Goal: Task Accomplishment & Management: Complete application form

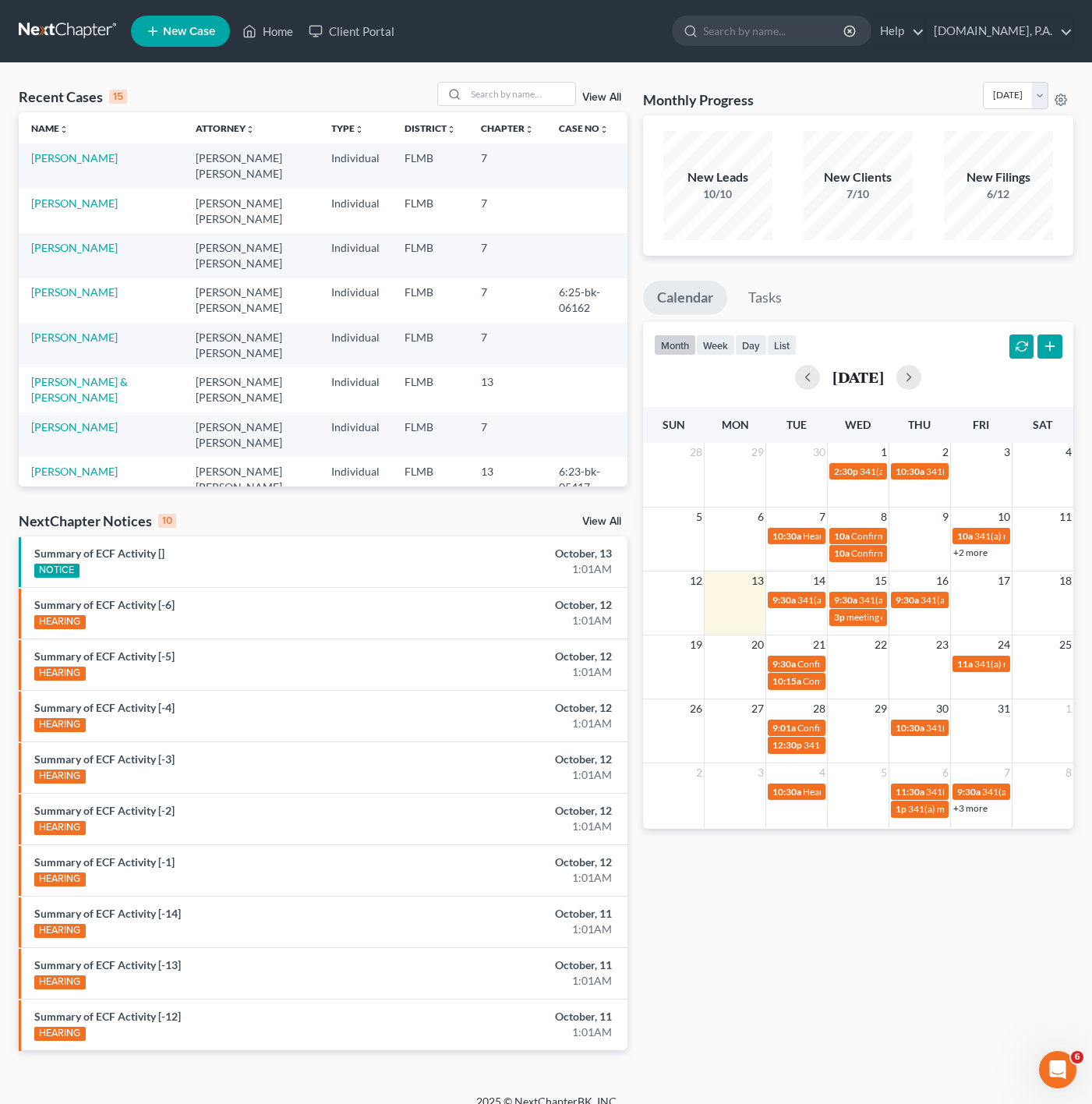
click at [605, 87] on div "View All" at bounding box center [533, 93] width 191 height 24
click at [605, 89] on div "View All" at bounding box center [533, 93] width 191 height 24
click at [603, 90] on div "View All" at bounding box center [533, 93] width 191 height 24
click at [600, 94] on link "View All" at bounding box center [602, 97] width 39 height 11
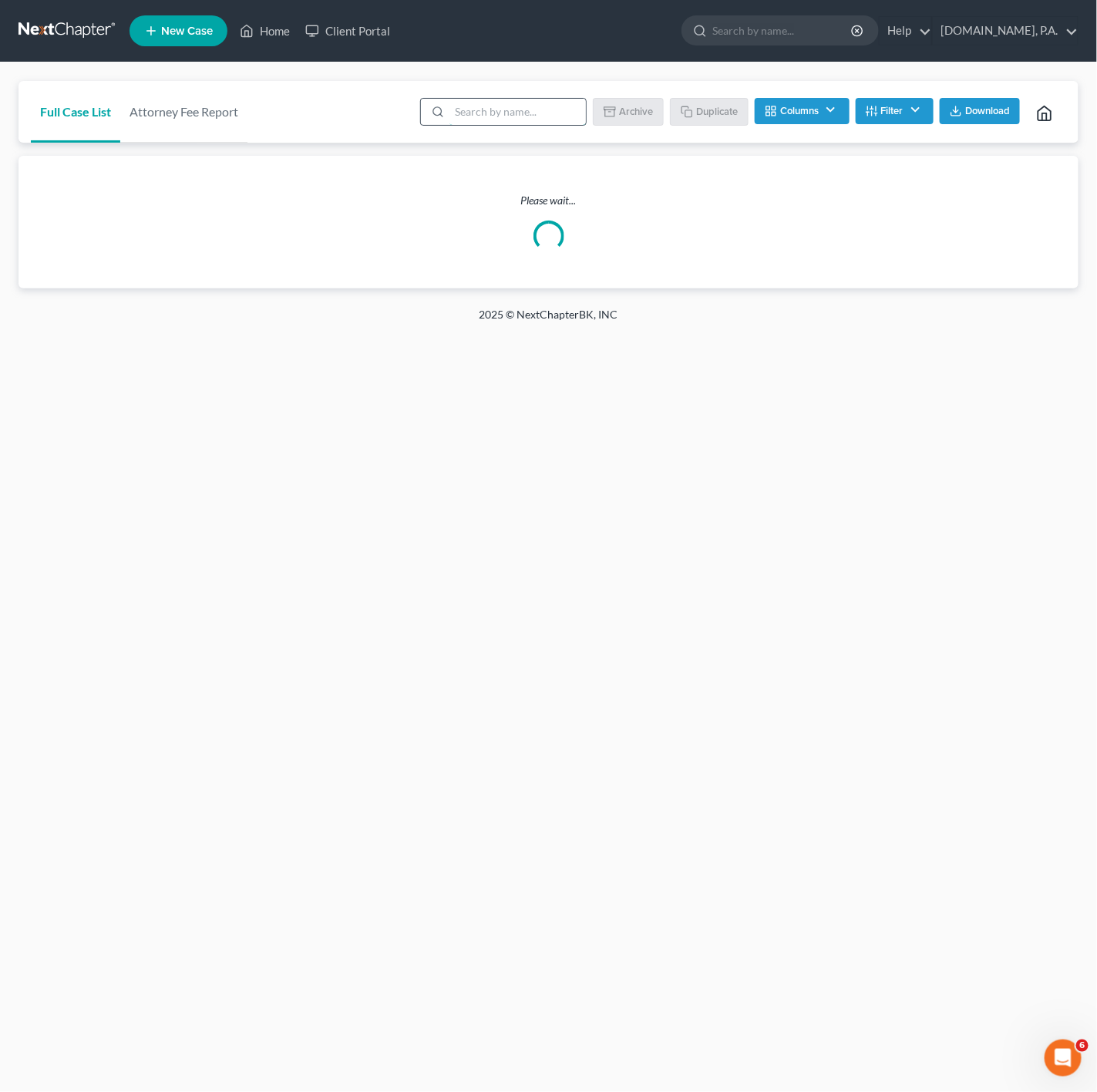
click at [452, 105] on input "search" at bounding box center [518, 112] width 136 height 27
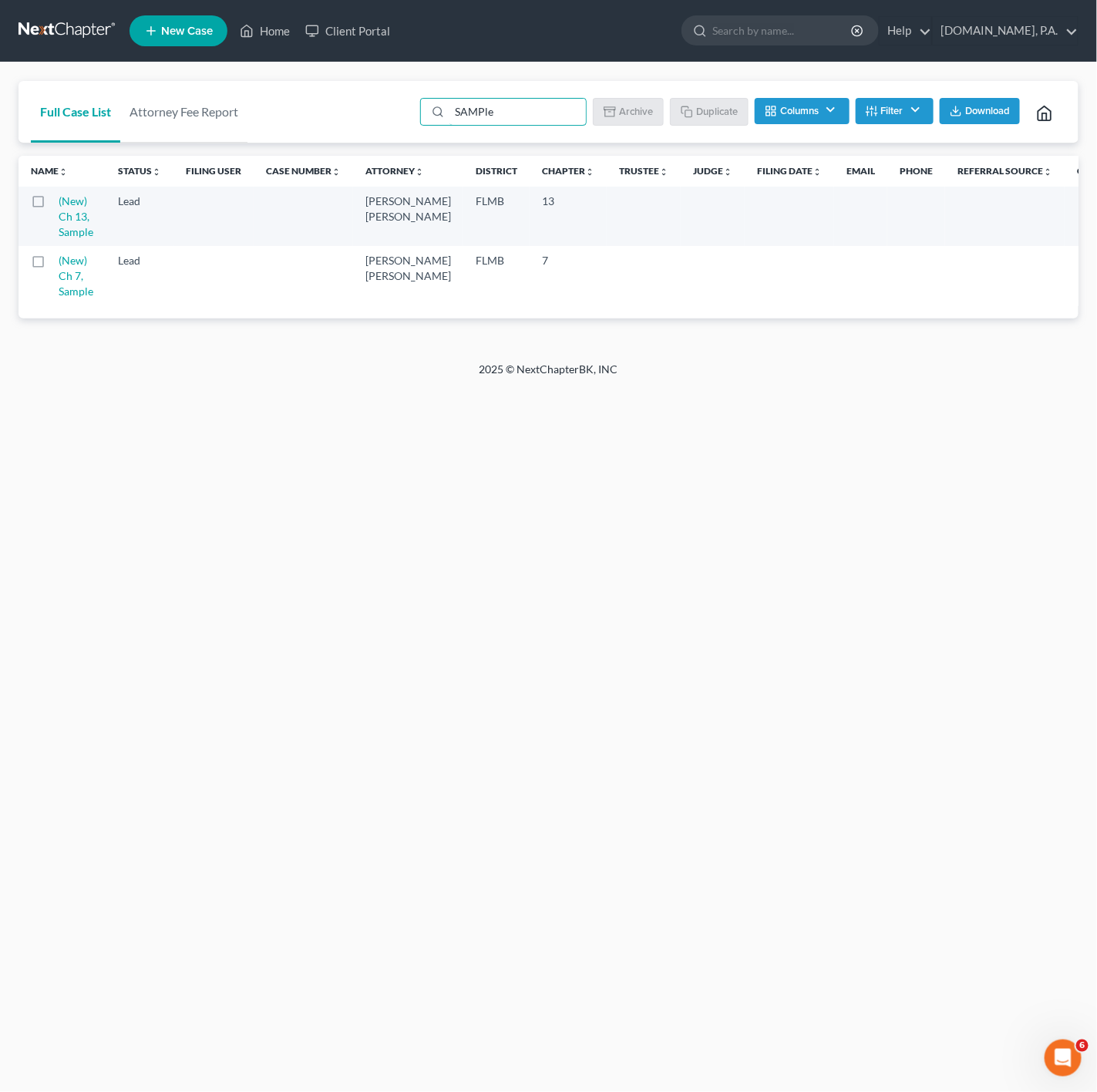
type input "SAMPle"
click at [327, 503] on div "Home New Case Client Portal [DOMAIN_NAME], P.A. [PERSON_NAME][EMAIL_ADDRESS][DO…" at bounding box center [548, 546] width 1097 height 1092
click at [52, 264] on label at bounding box center [52, 264] width 0 height 0
click at [59, 260] on input "checkbox" at bounding box center [63, 258] width 10 height 10
click at [709, 130] on ul "SAMPle Batch Download Archive Un-archive Duplicate Columns Attorney Case Number…" at bounding box center [744, 113] width 646 height 37
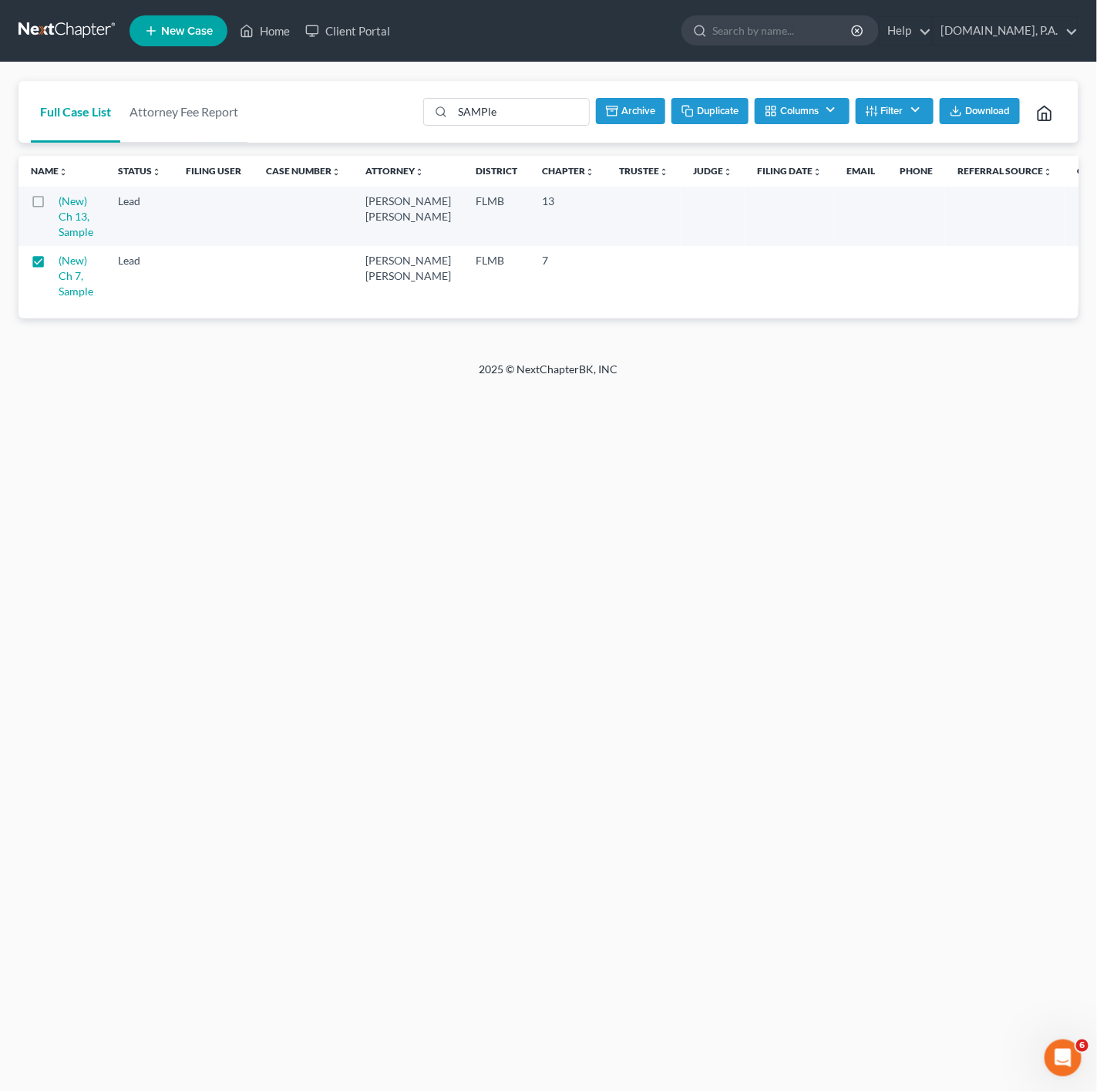
click at [712, 116] on button "Duplicate" at bounding box center [710, 111] width 77 height 27
checkbox input "false"
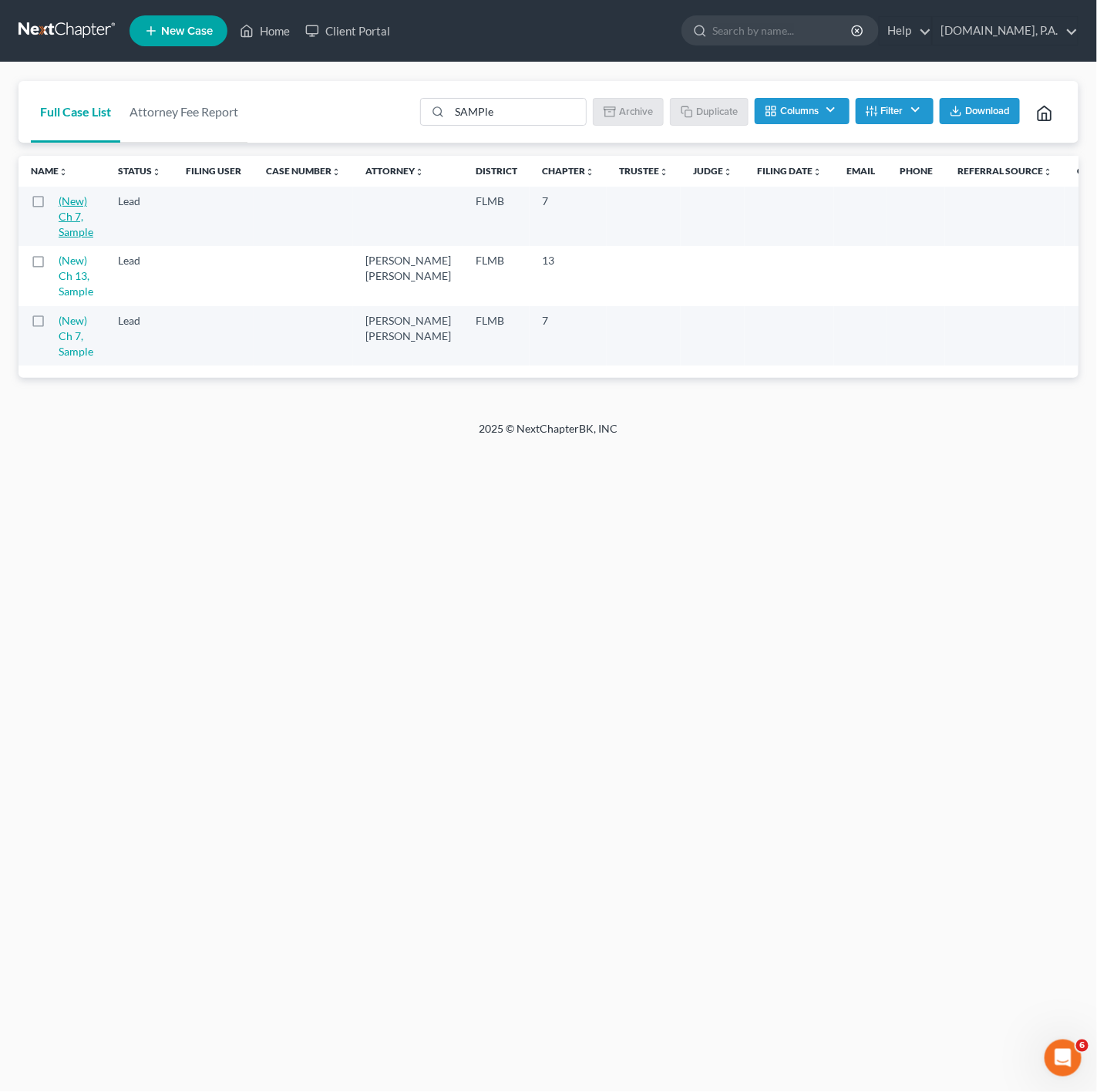
click at [79, 206] on link "(New) Ch 7, Sample" at bounding box center [76, 216] width 35 height 44
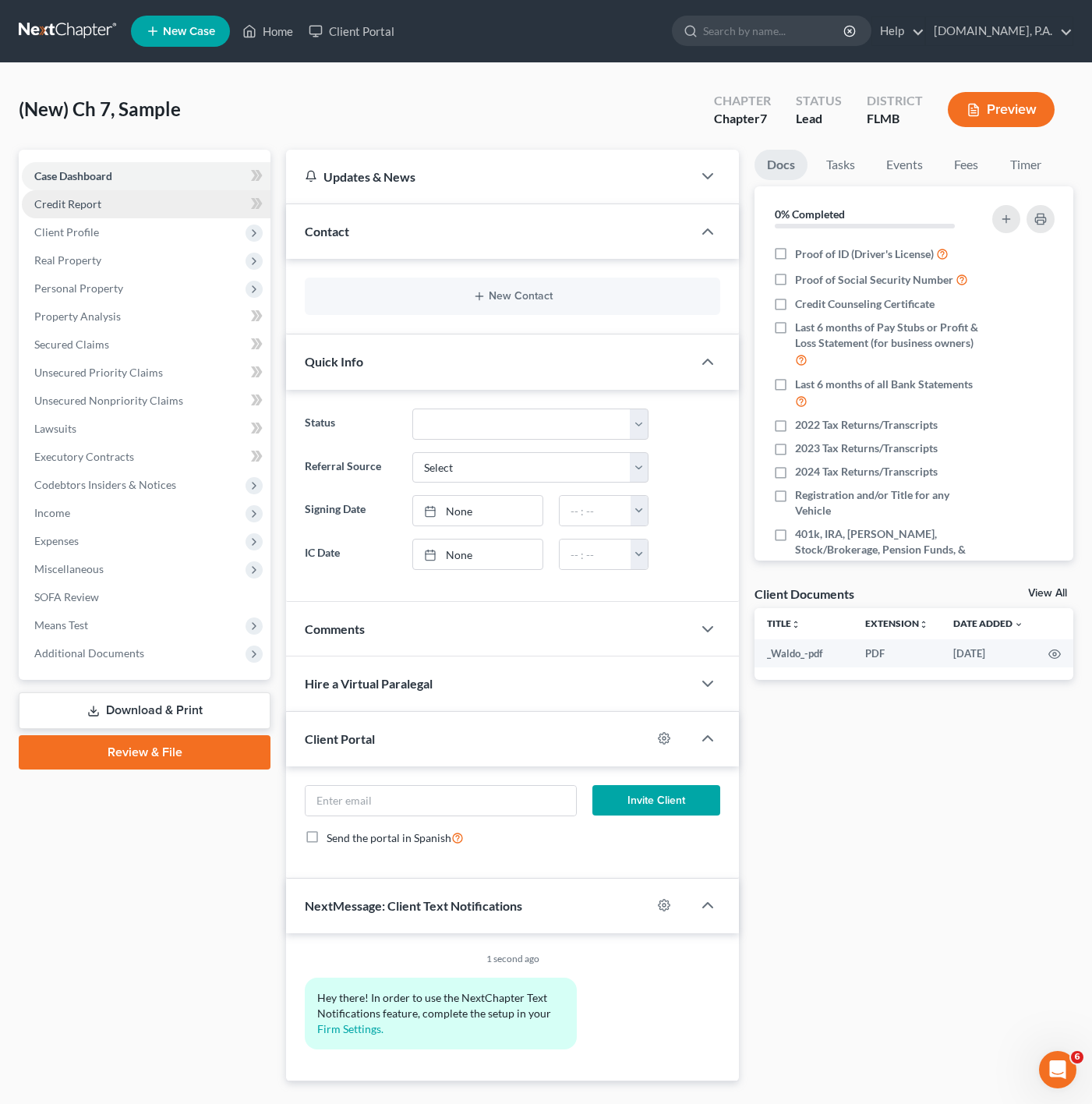
click at [262, 191] on link "Credit Report" at bounding box center [147, 204] width 249 height 28
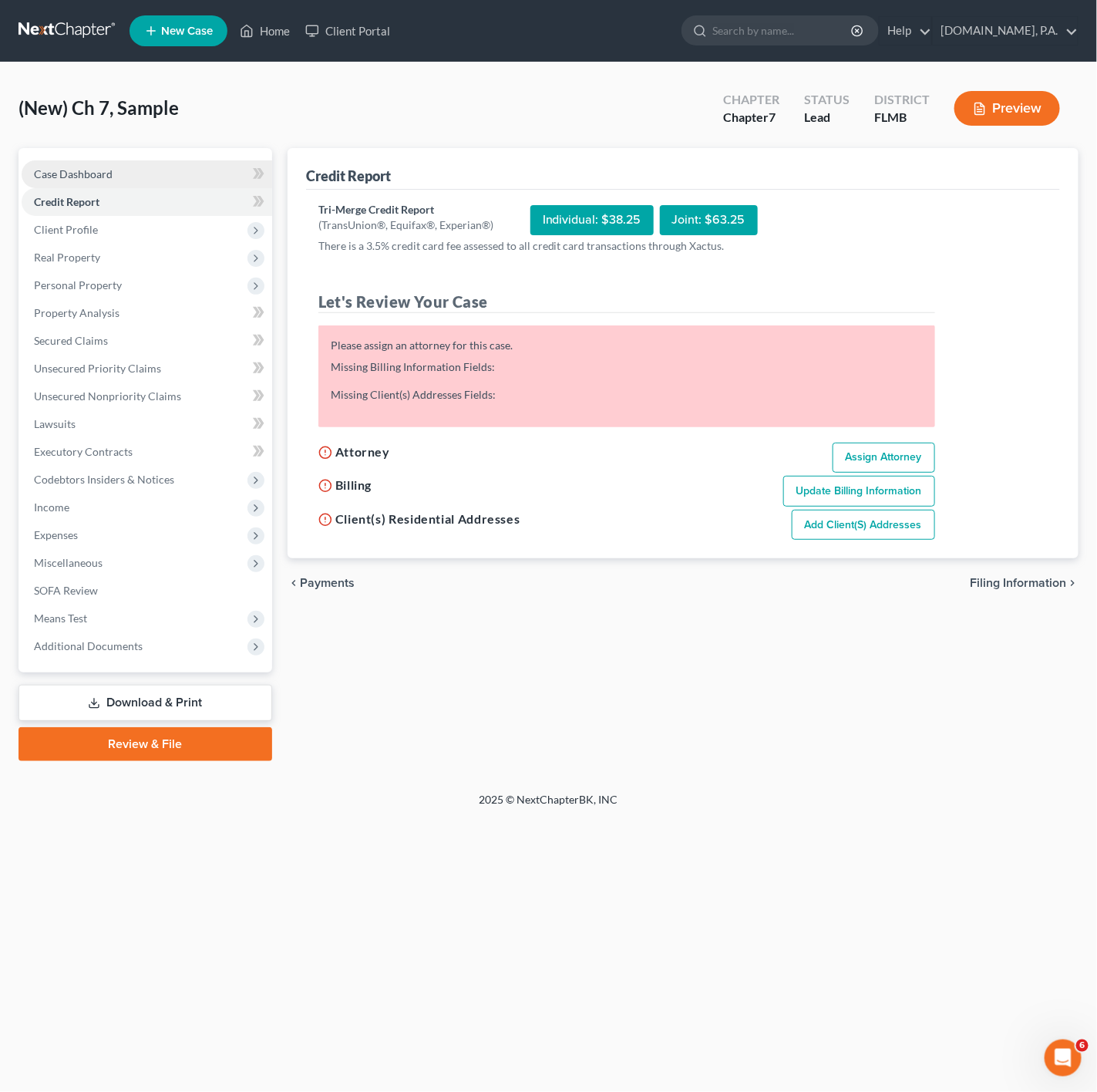
click at [210, 164] on link "Case Dashboard" at bounding box center [147, 173] width 251 height 27
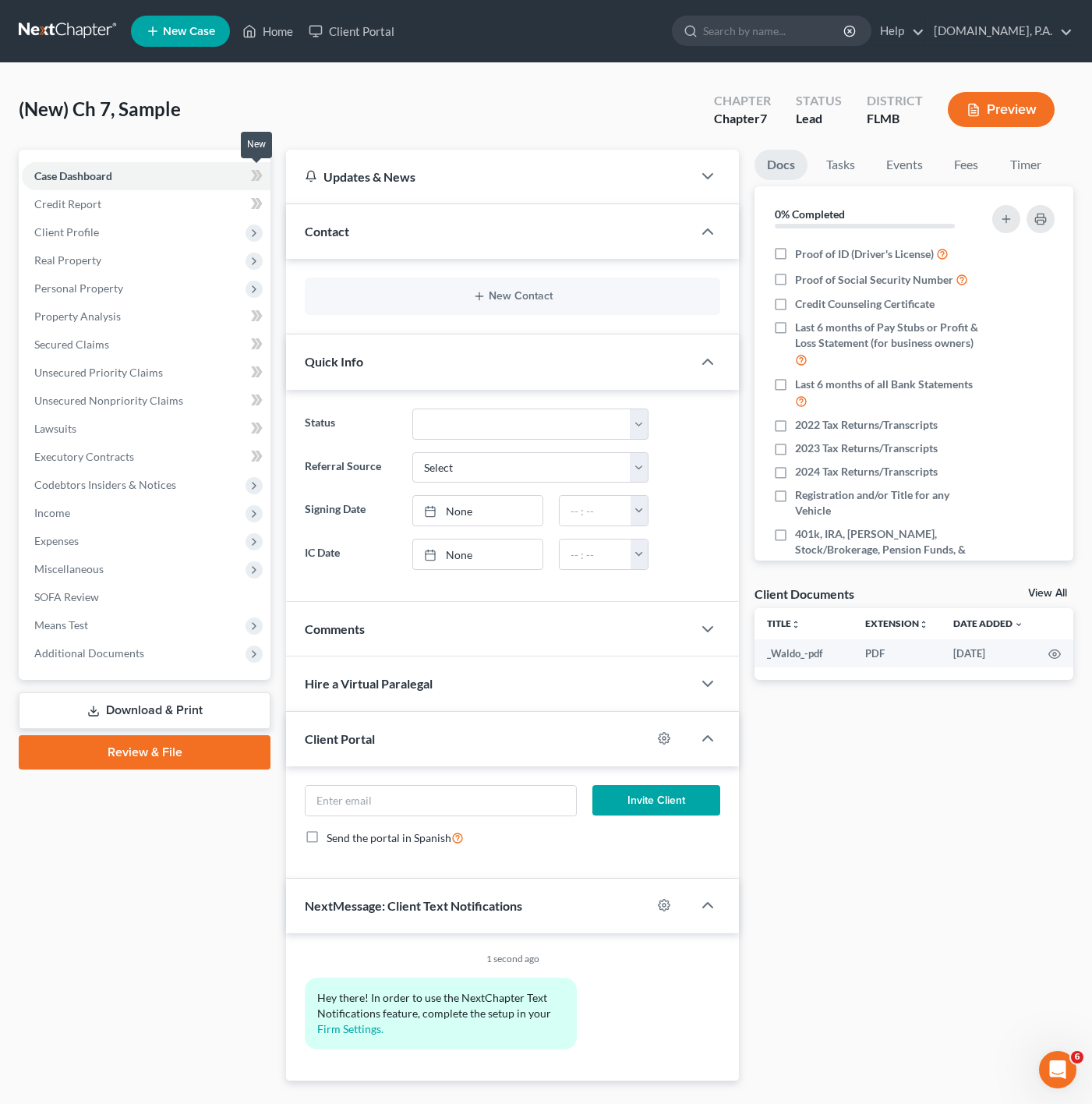
click at [261, 171] on icon at bounding box center [257, 175] width 11 height 19
click at [524, 296] on button "New Contact" at bounding box center [512, 296] width 391 height 12
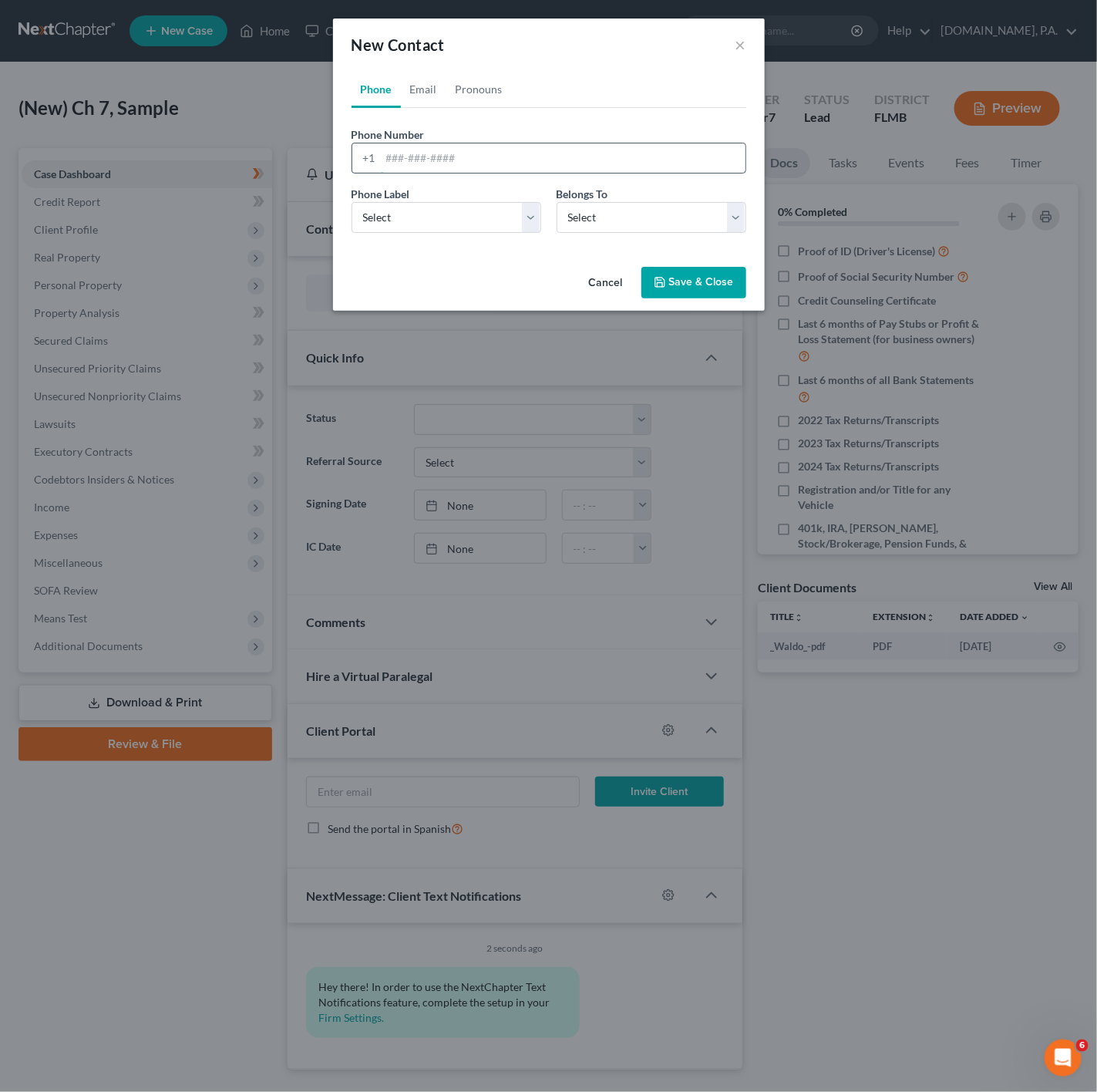
drag, startPoint x: 473, startPoint y: 172, endPoint x: 468, endPoint y: 164, distance: 9.4
click at [473, 172] on input "tel" at bounding box center [563, 157] width 365 height 29
paste input "4075165486"
type input "4075165486"
click at [475, 218] on select "Select Mobile Home Work Other" at bounding box center [446, 217] width 189 height 31
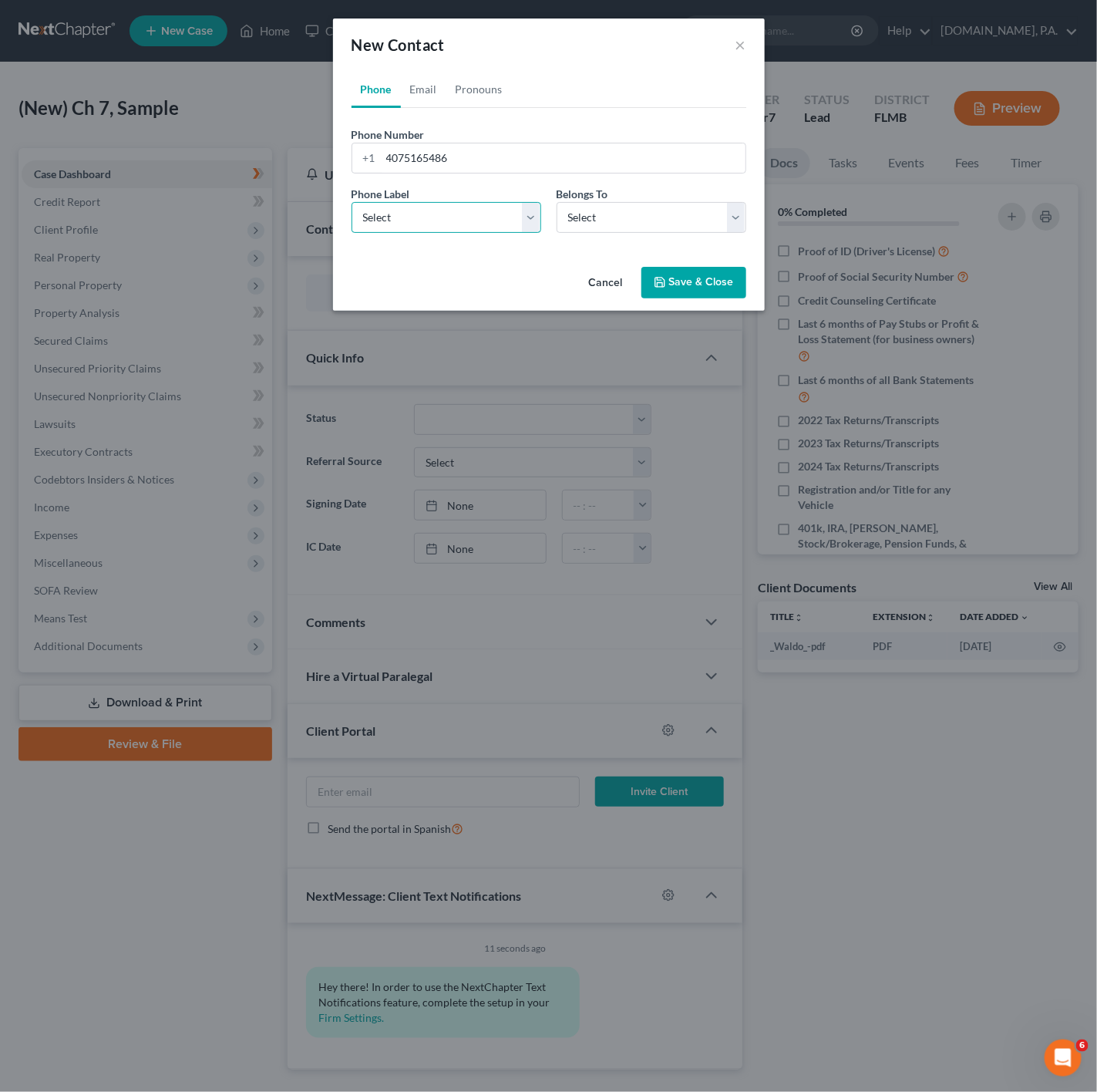
select select "0"
click at [351, 202] on select "Select Mobile Home Work Other" at bounding box center [446, 217] width 189 height 31
click at [640, 218] on select "Select Client Other" at bounding box center [652, 217] width 189 height 31
select select "0"
click at [557, 202] on select "Select Client Other" at bounding box center [652, 217] width 189 height 31
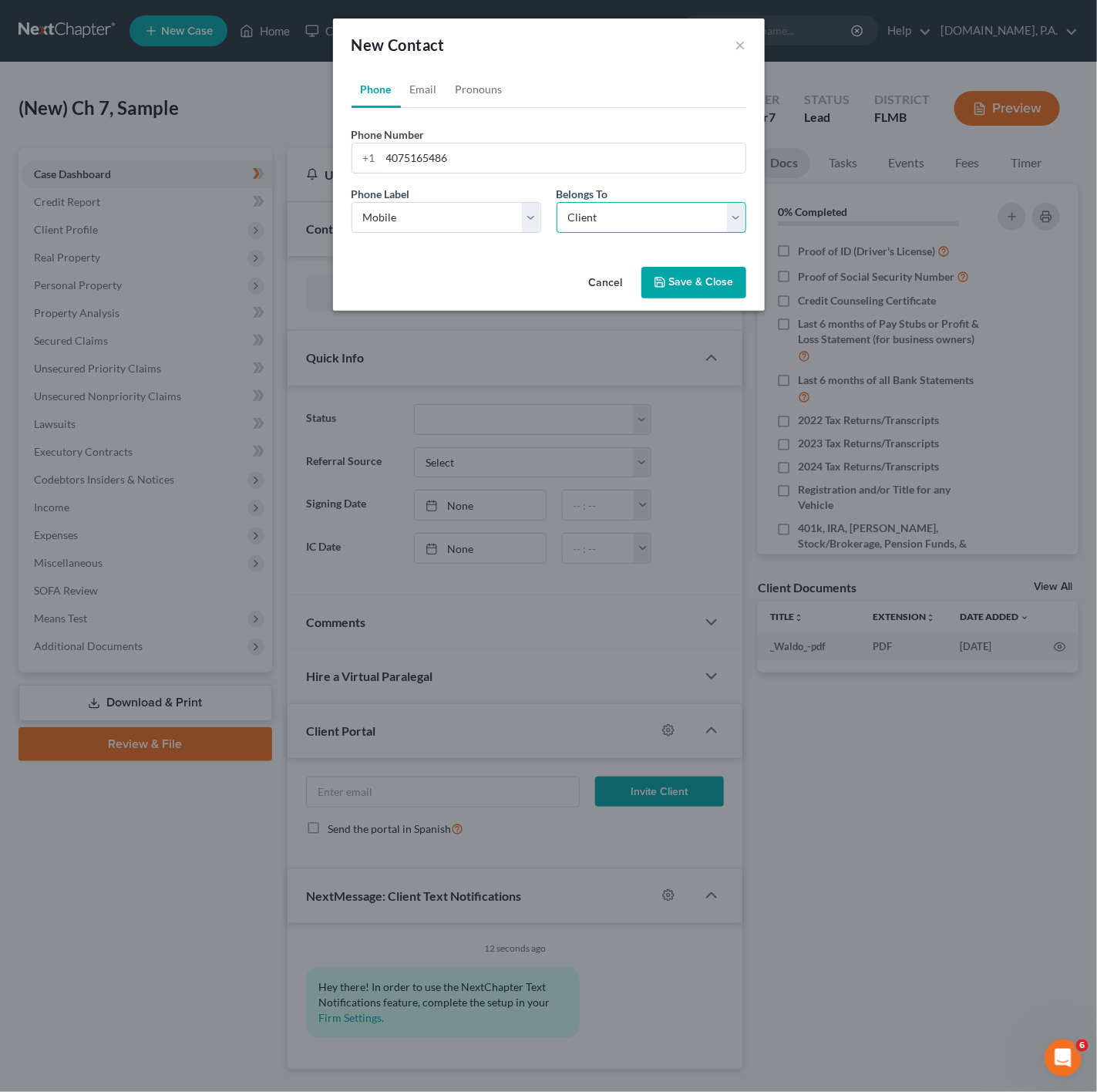
select select "0"
click at [398, 74] on link "Phone" at bounding box center [376, 89] width 49 height 37
click at [423, 93] on link "Email" at bounding box center [423, 89] width 45 height 37
click at [367, 169] on div at bounding box center [367, 157] width 28 height 29
click at [421, 164] on input "email" at bounding box center [563, 157] width 365 height 29
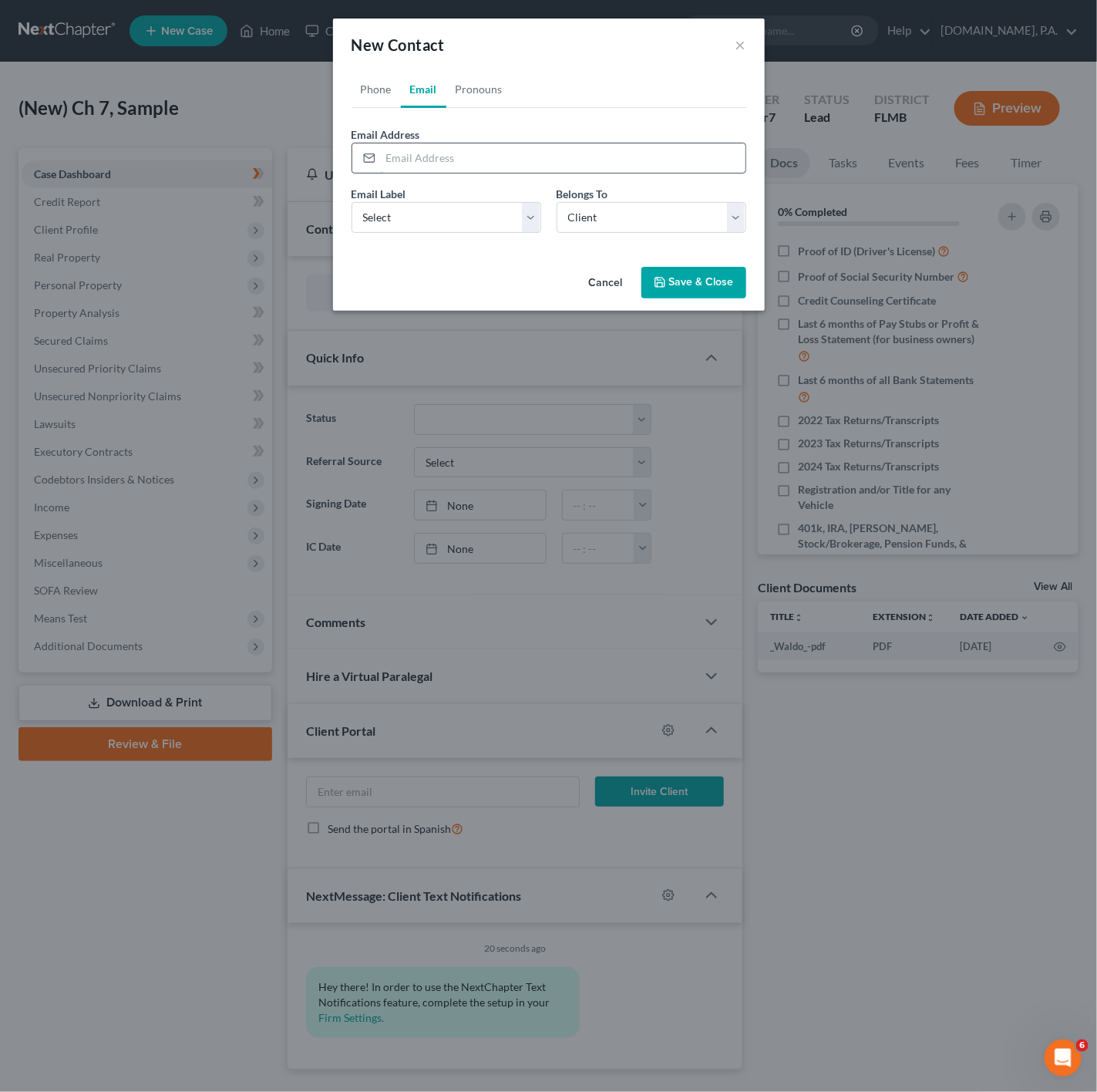
paste input "[EMAIL_ADDRESS][DOMAIN_NAME]"
type input "[EMAIL_ADDRESS][DOMAIN_NAME]"
drag, startPoint x: 481, startPoint y: 239, endPoint x: 486, endPoint y: 253, distance: 14.9
click at [486, 253] on div "Phone Email Pronouns Phone Number * [PHONE_NUMBER] Ext. Phone Label * Select Mo…" at bounding box center [549, 166] width 432 height 189
click at [478, 220] on select "Select Home Work Other" at bounding box center [446, 217] width 189 height 31
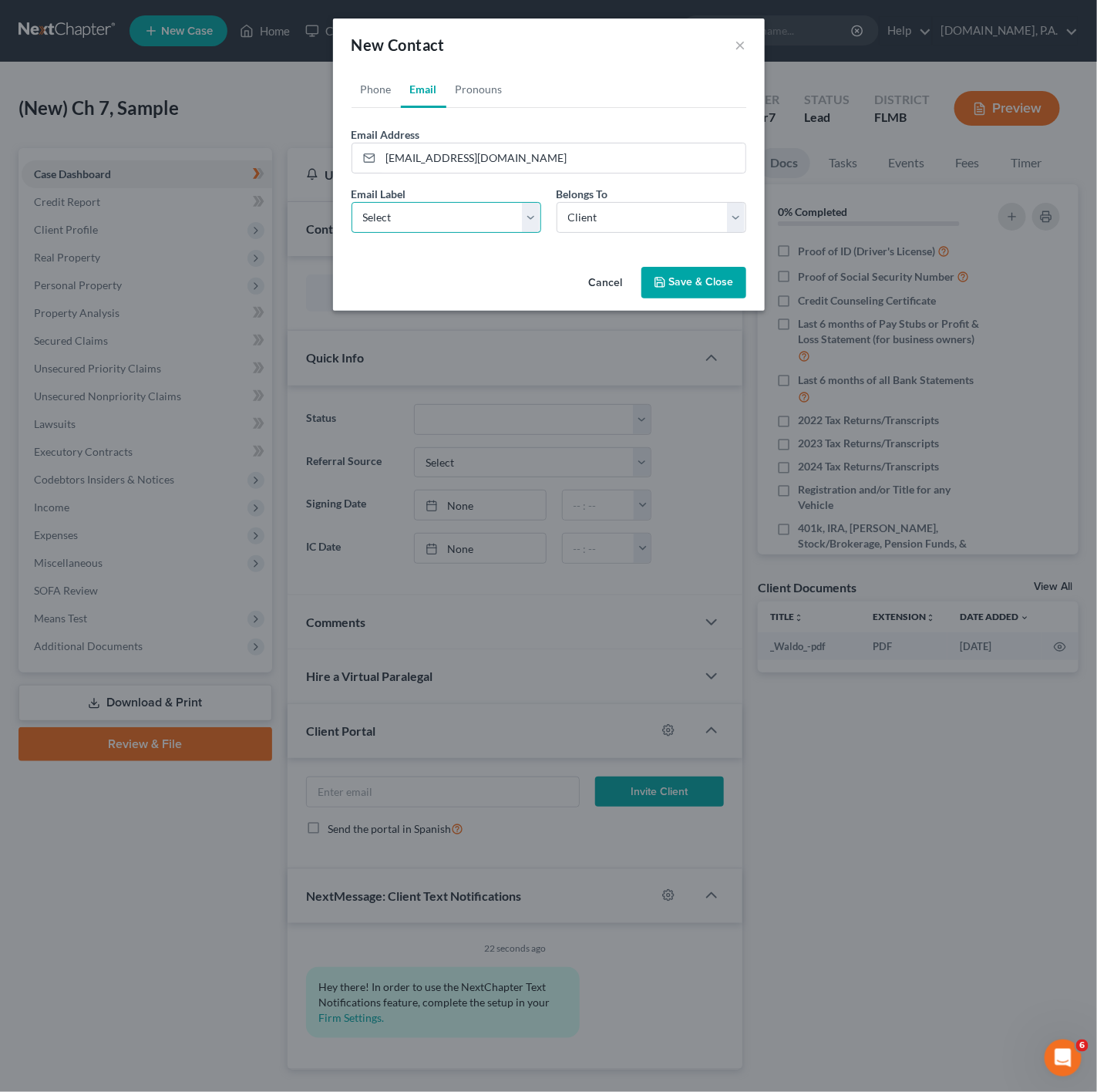
select select "0"
click at [351, 202] on select "Select Home Work Other" at bounding box center [446, 217] width 189 height 31
click at [387, 98] on link "Phone" at bounding box center [376, 89] width 49 height 37
click at [401, 90] on link "Email" at bounding box center [423, 89] width 45 height 37
click at [477, 89] on link "Pronouns" at bounding box center [478, 89] width 65 height 37
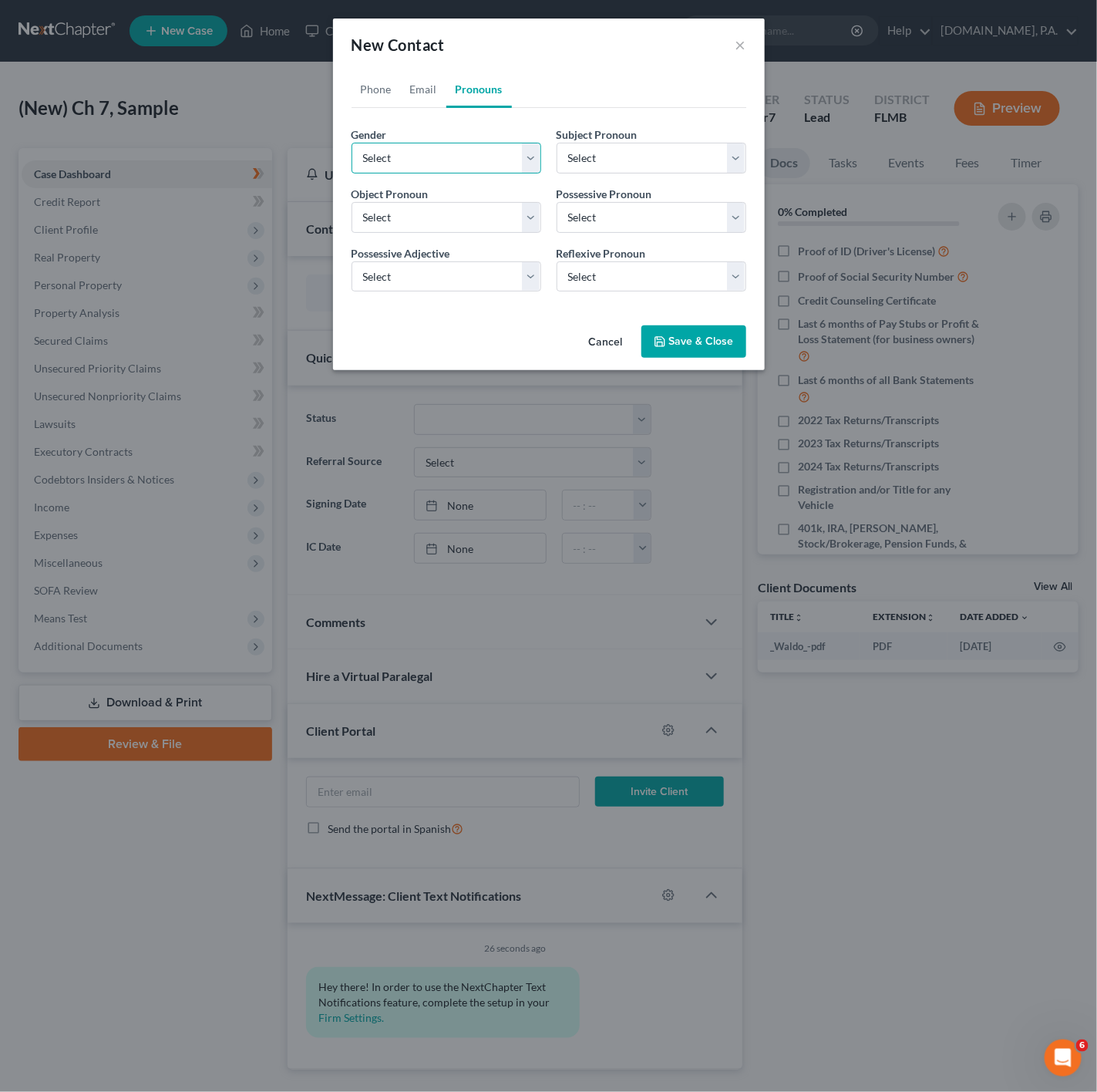
click at [423, 170] on select "Select [DEMOGRAPHIC_DATA] [DEMOGRAPHIC_DATA] [DEMOGRAPHIC_DATA] More Than One P…" at bounding box center [446, 158] width 189 height 31
select select "0"
click at [351, 143] on select "Select [DEMOGRAPHIC_DATA] [DEMOGRAPHIC_DATA] [DEMOGRAPHIC_DATA] More Than One P…" at bounding box center [446, 158] width 189 height 31
select select "0"
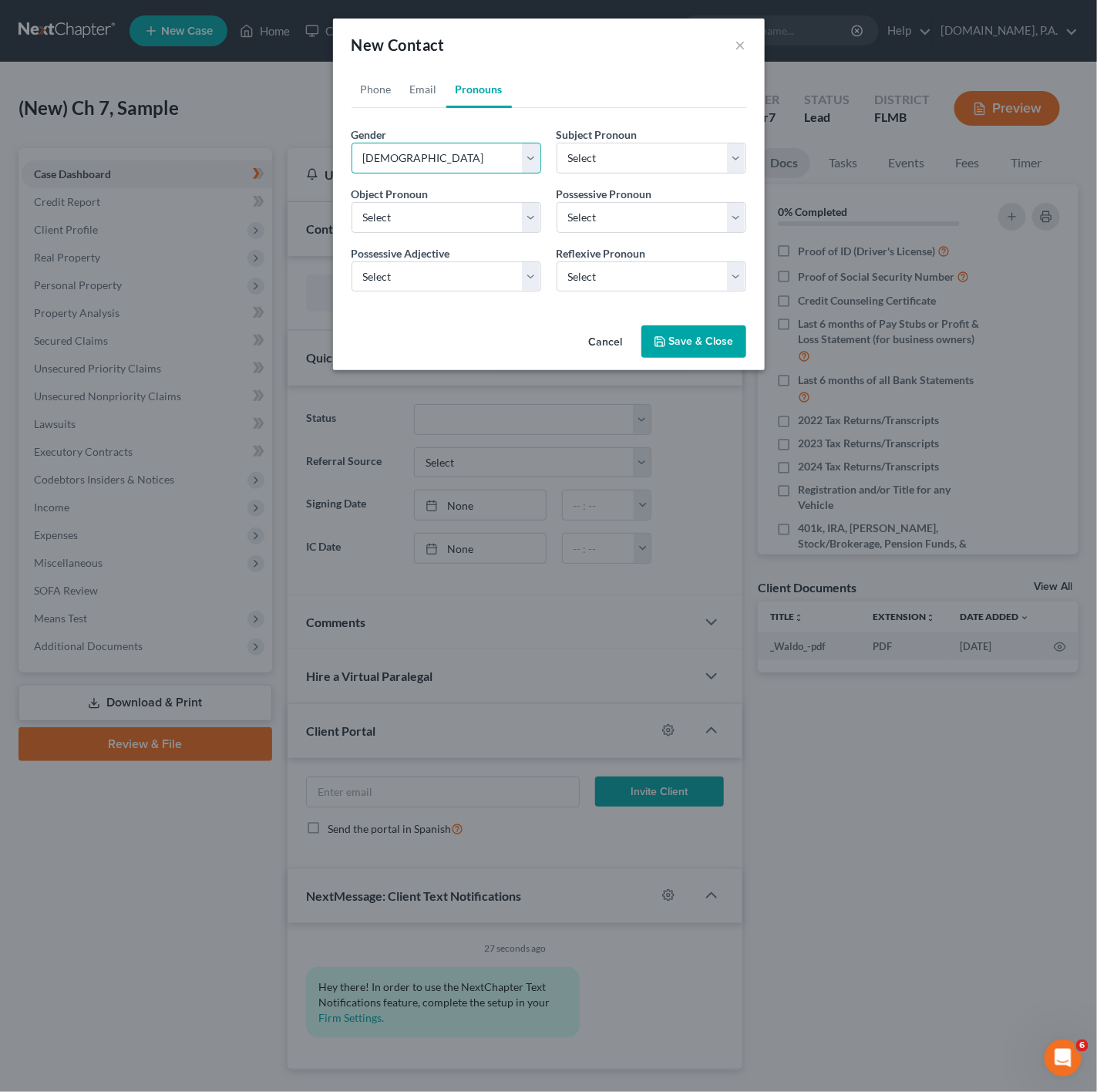
select select "0"
click at [718, 358] on button "Save & Close" at bounding box center [693, 342] width 105 height 32
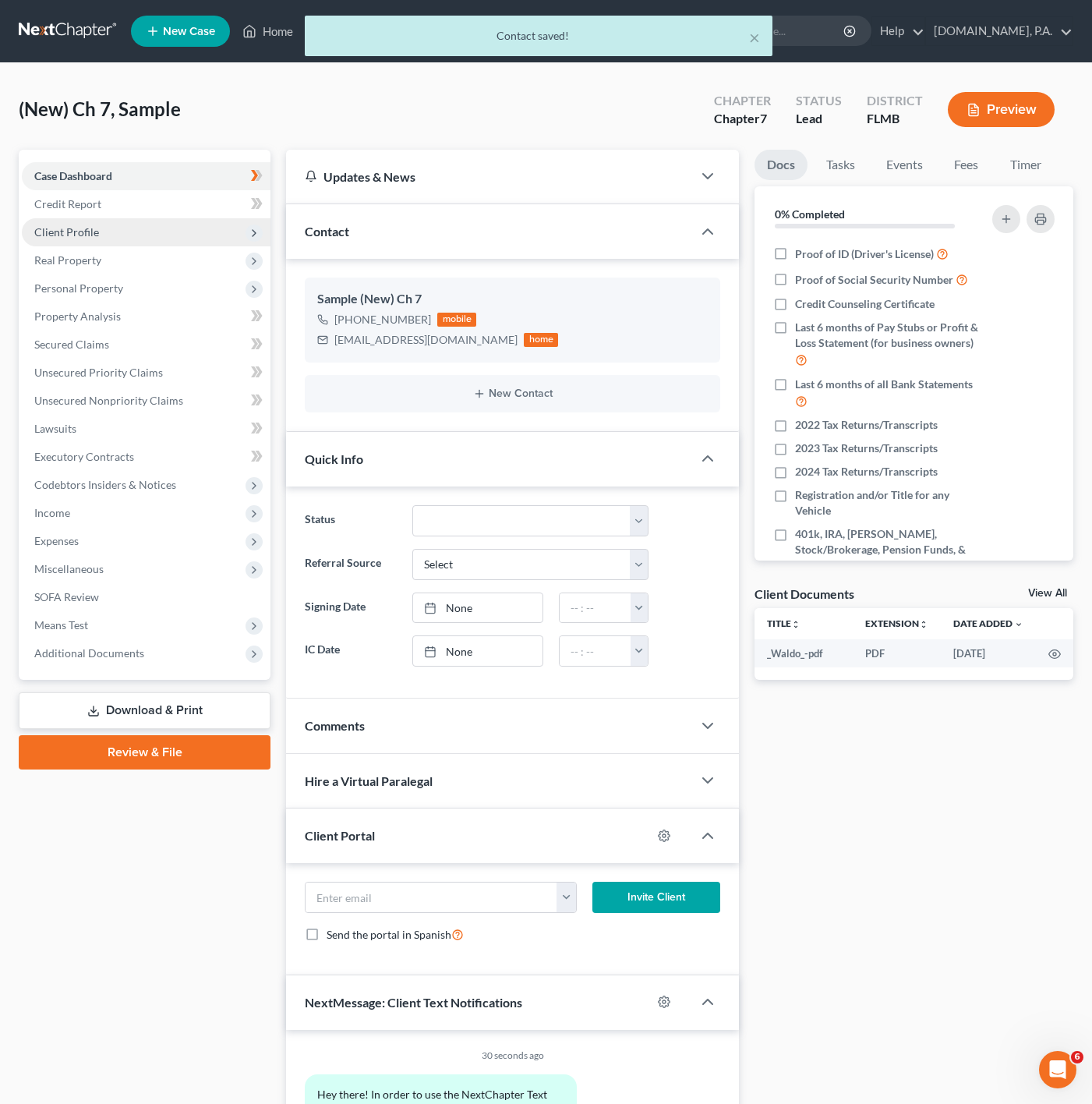
click at [199, 233] on span "Client Profile" at bounding box center [147, 232] width 249 height 28
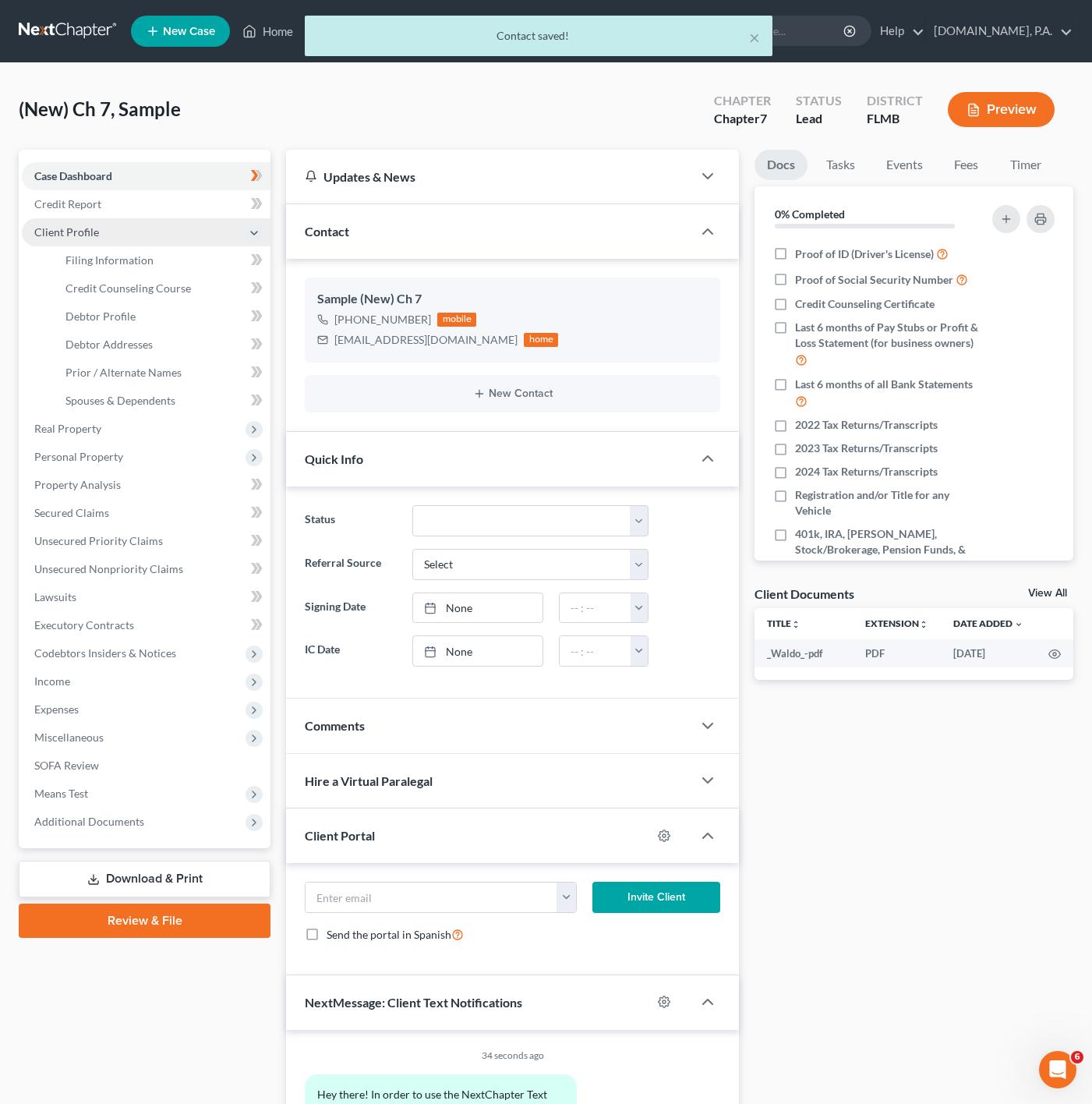
click at [208, 241] on span "Client Profile" at bounding box center [147, 232] width 249 height 28
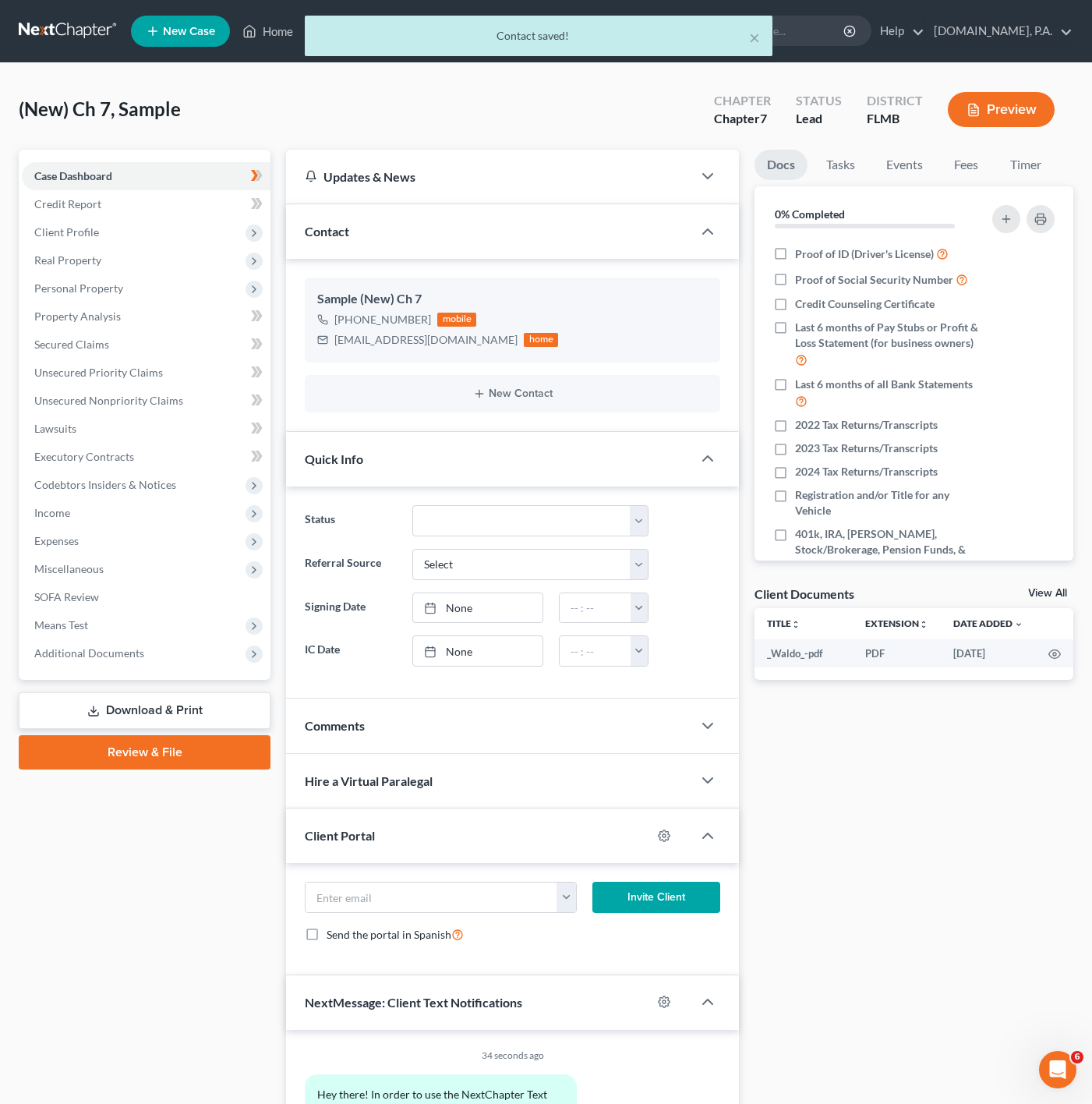
click at [214, 254] on ul "Case Dashboard Payments Invoices Payments Payments Credit Report Client Profile" at bounding box center [147, 414] width 249 height 505
click at [175, 234] on span "Client Profile" at bounding box center [147, 232] width 249 height 28
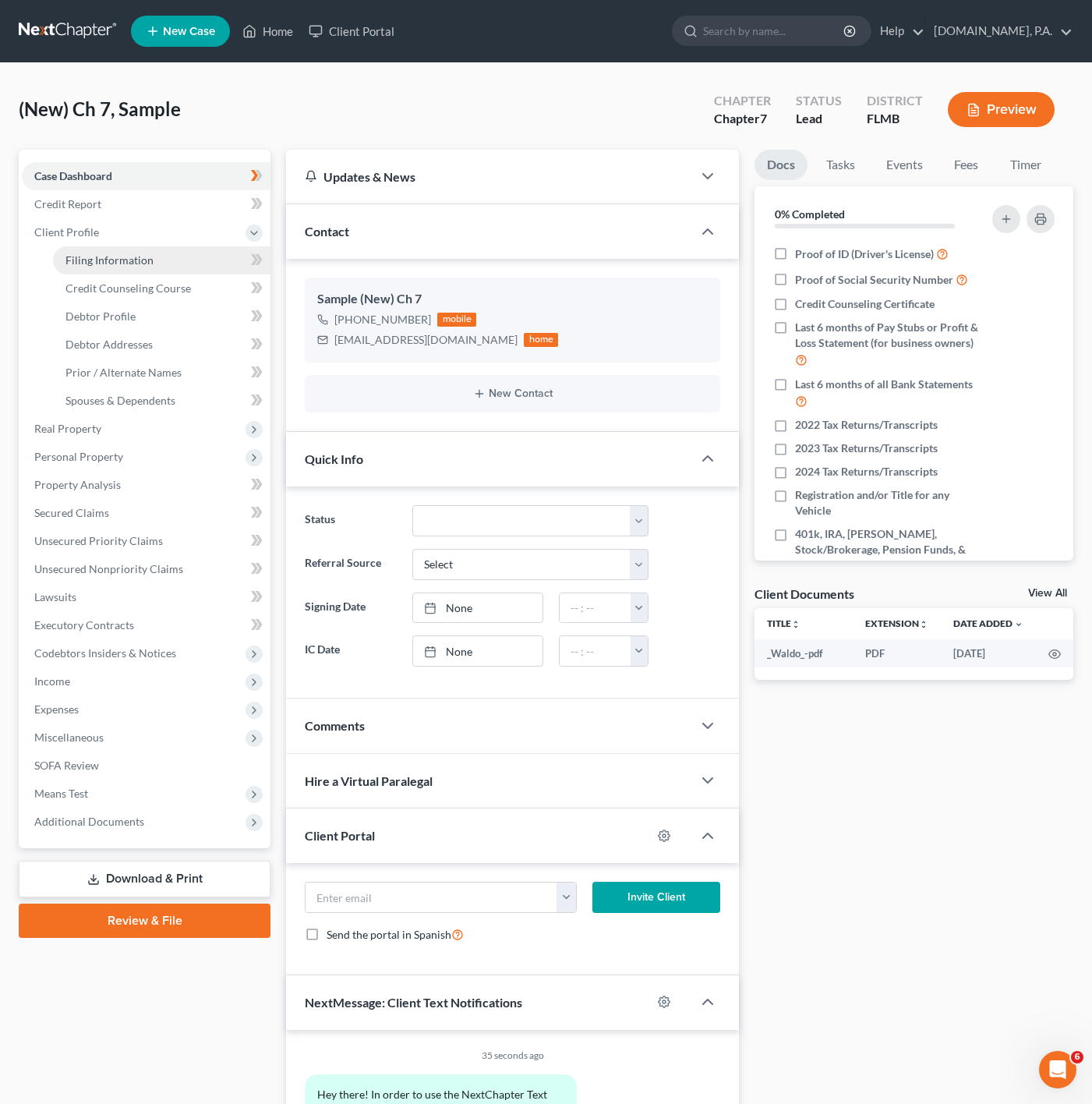
click at [161, 271] on link "Filing Information" at bounding box center [161, 259] width 217 height 28
select select "1"
select select "0"
select select "15"
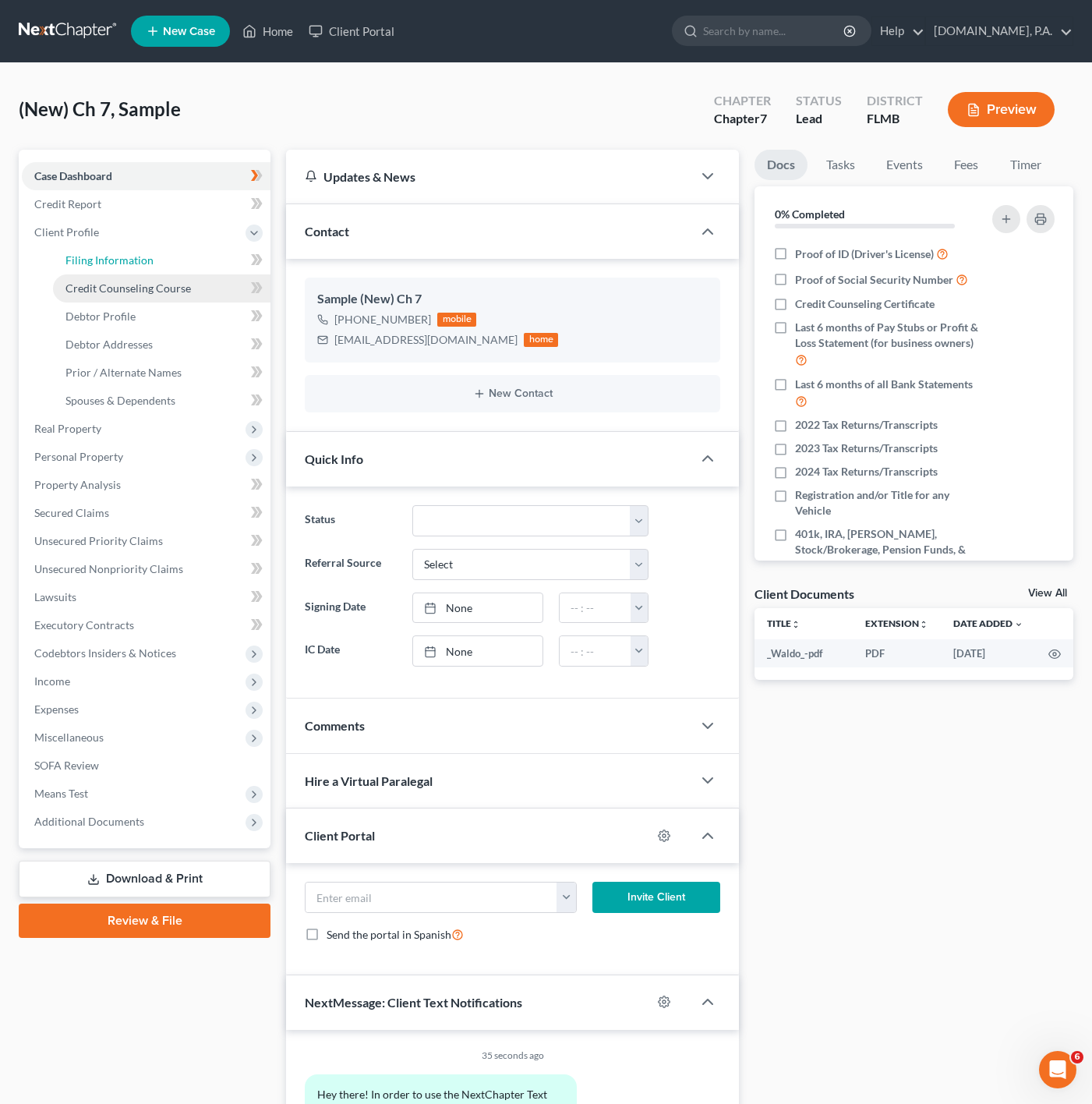
select select "0"
select select "9"
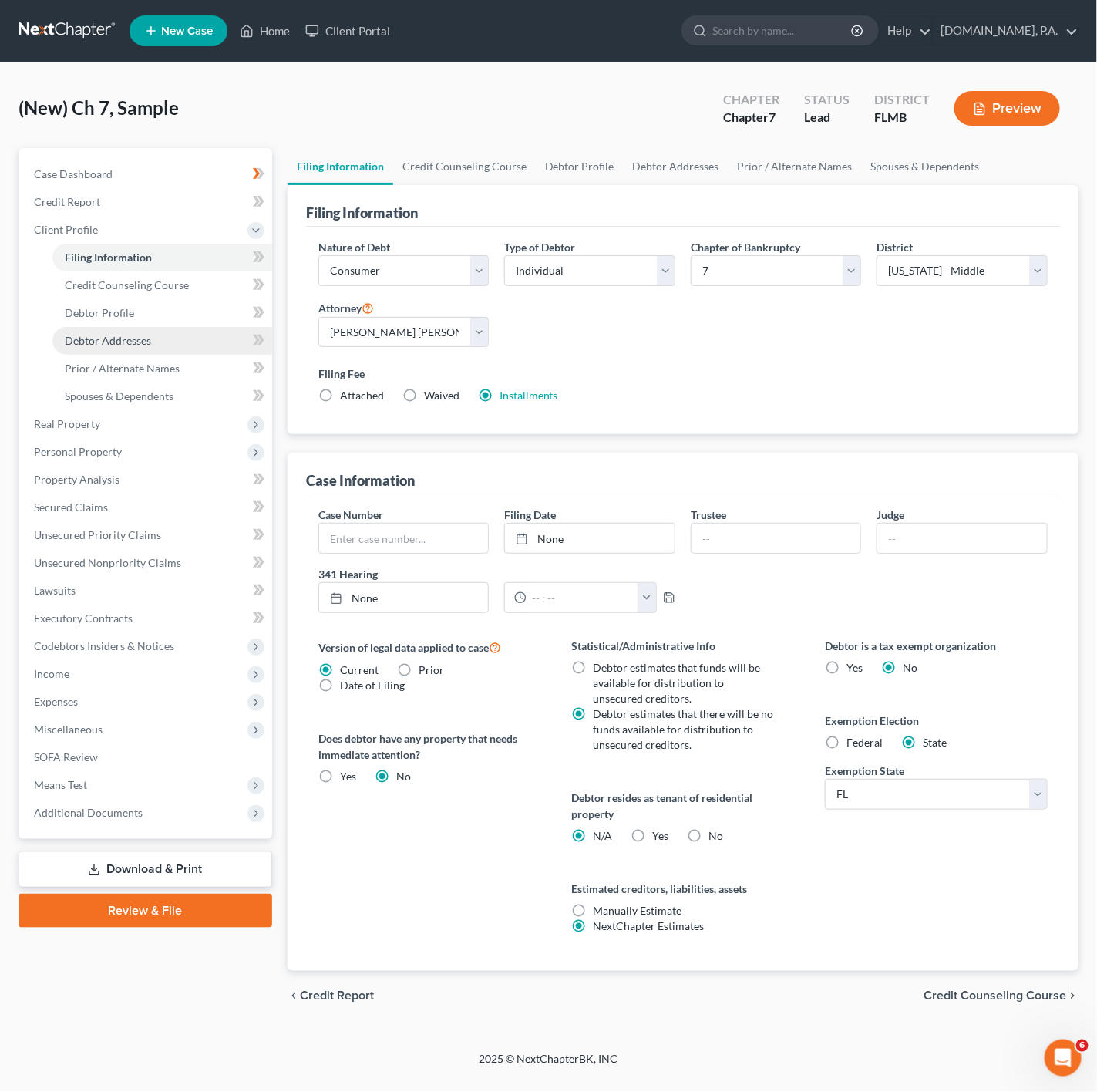
click at [180, 327] on link "Debtor Addresses" at bounding box center [162, 340] width 220 height 27
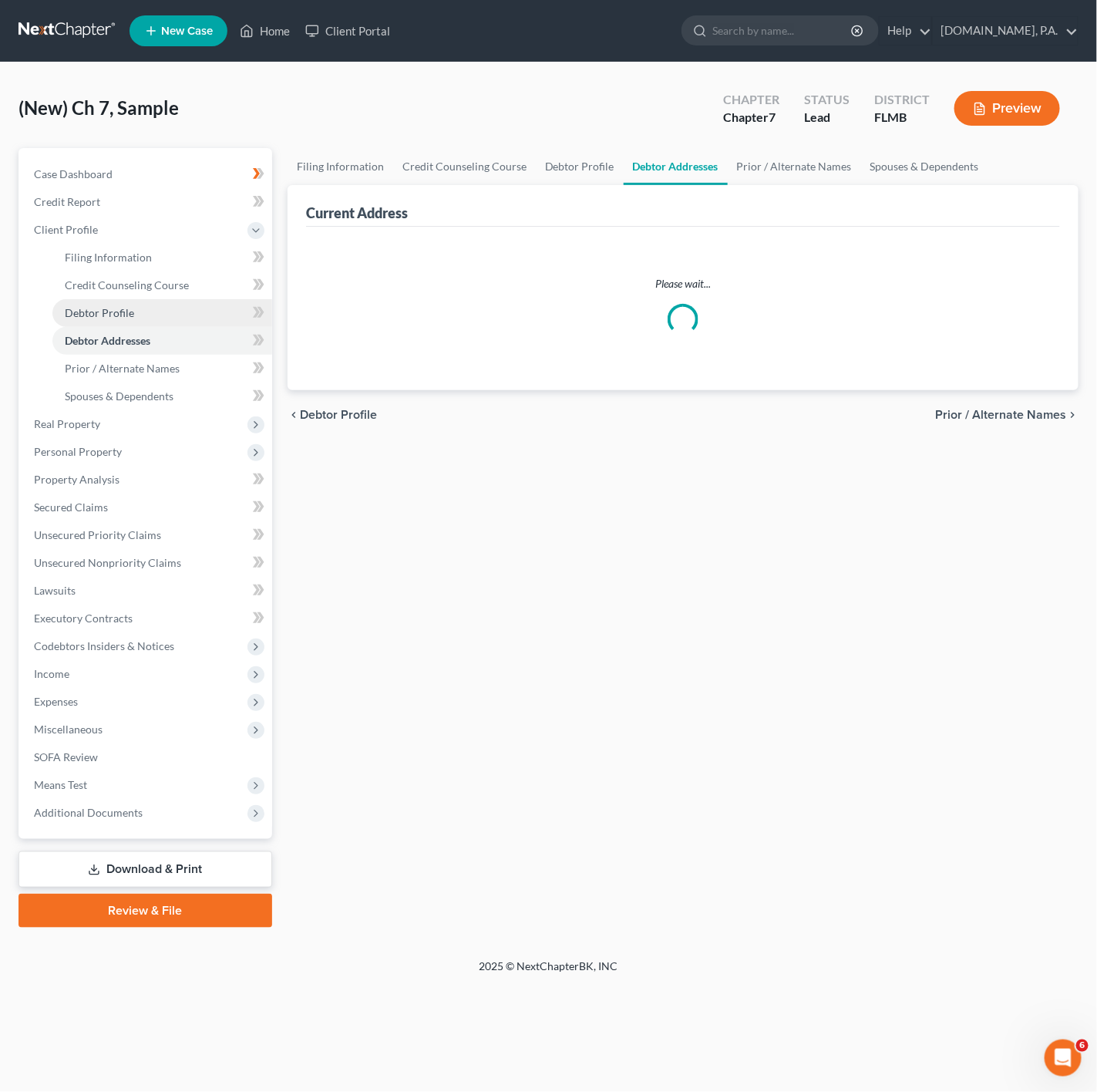
click at [194, 309] on link "Debtor Profile" at bounding box center [162, 313] width 220 height 27
select select "0"
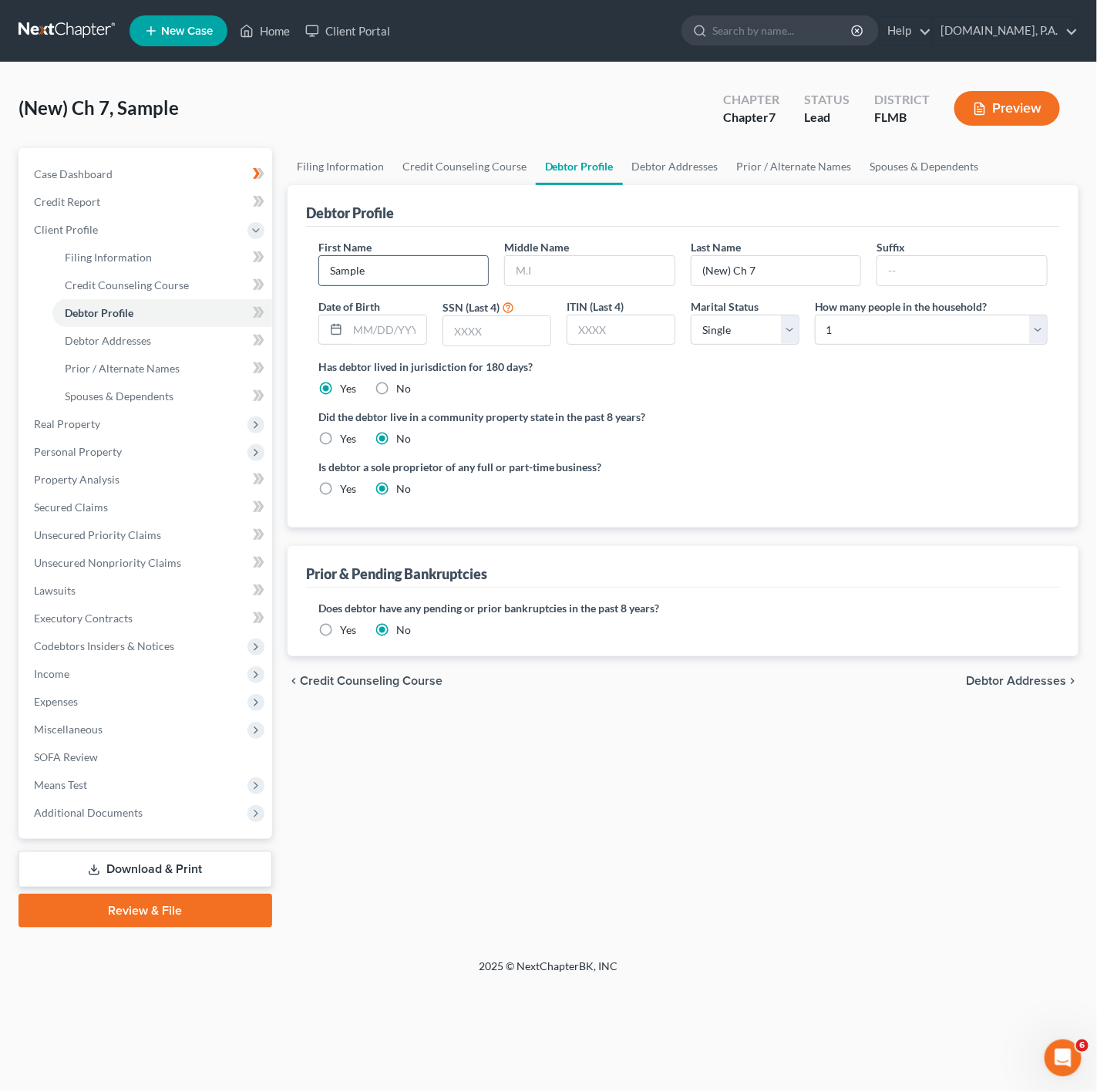
click at [431, 279] on input "Sample" at bounding box center [404, 270] width 170 height 29
drag, startPoint x: 431, startPoint y: 279, endPoint x: 319, endPoint y: 274, distance: 112.1
click at [319, 274] on input "Sample" at bounding box center [404, 270] width 170 height 29
type input "[PERSON_NAME]"
click at [548, 278] on input "text" at bounding box center [589, 270] width 170 height 29
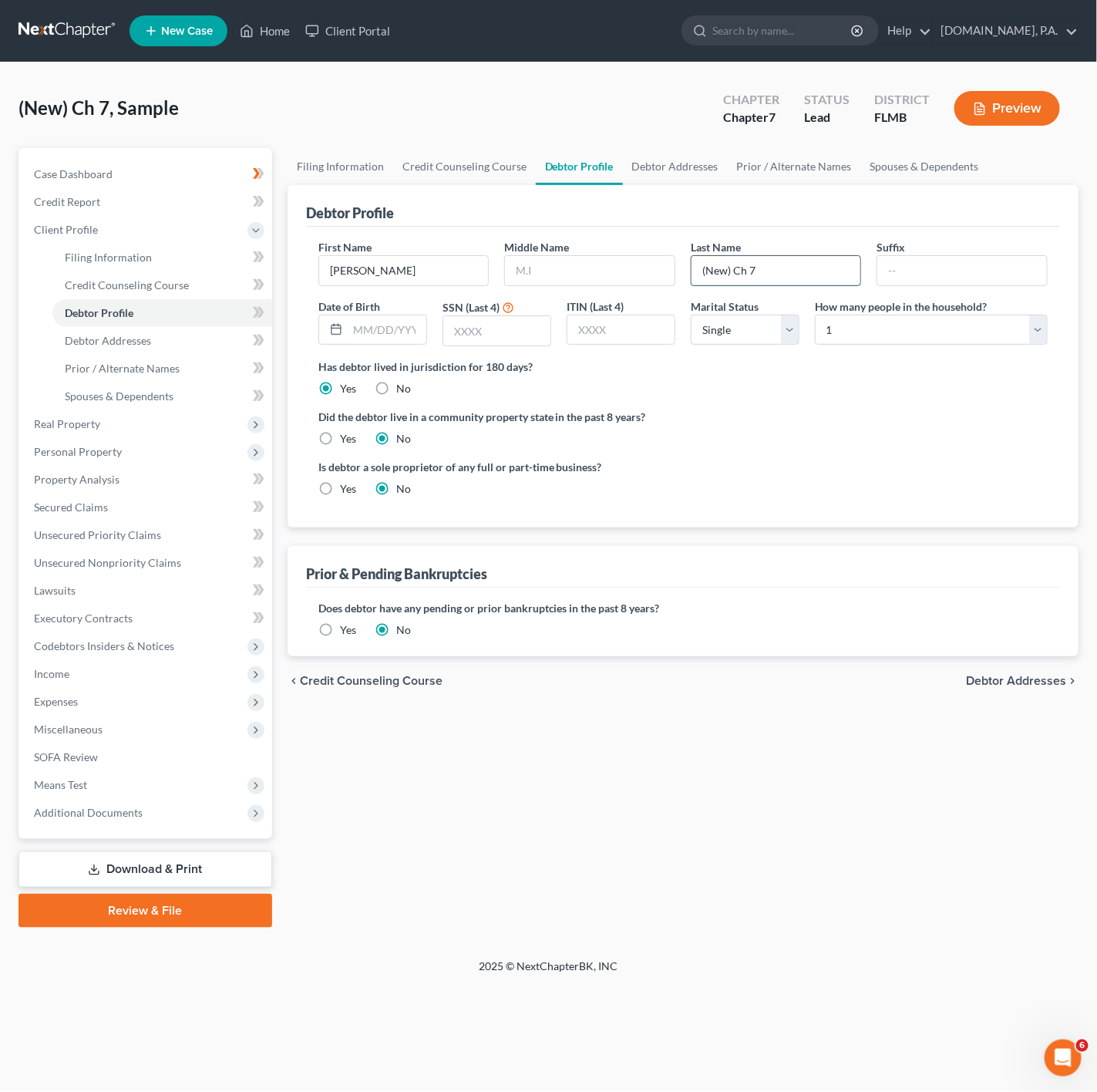
click at [789, 272] on input "(New) Ch 7" at bounding box center [776, 270] width 170 height 29
drag, startPoint x: 773, startPoint y: 263, endPoint x: 674, endPoint y: 255, distance: 99.3
click at [674, 255] on div "First Name [PERSON_NAME] Middle Name Last Name (New) Ch 7 Suffix Date of Birth …" at bounding box center [683, 298] width 745 height 119
type input "O"
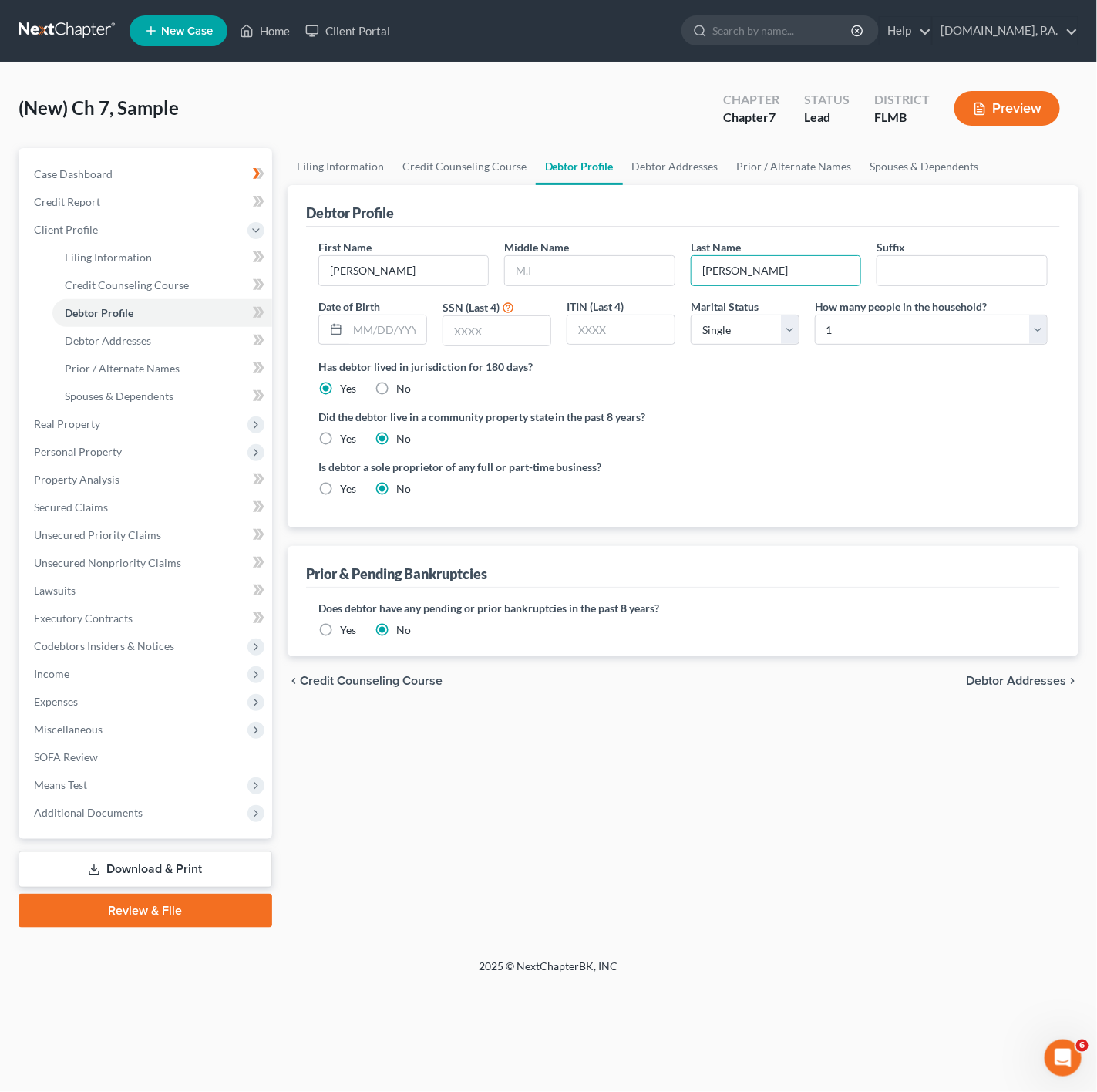
type input "[PERSON_NAME]"
click at [796, 439] on div "Did the debtor live in a community property state in the past 8 years? Yes No" at bounding box center [683, 427] width 729 height 38
click at [910, 330] on select "Select 1 2 3 4 5 6 7 8 9 10 11 12 13 14 15 16 17 18 19 20" at bounding box center [931, 330] width 233 height 31
select select "1"
click at [815, 315] on select "Select 1 2 3 4 5 6 7 8 9 10 11 12 13 14 15 16 17 18 19 20" at bounding box center [931, 330] width 233 height 31
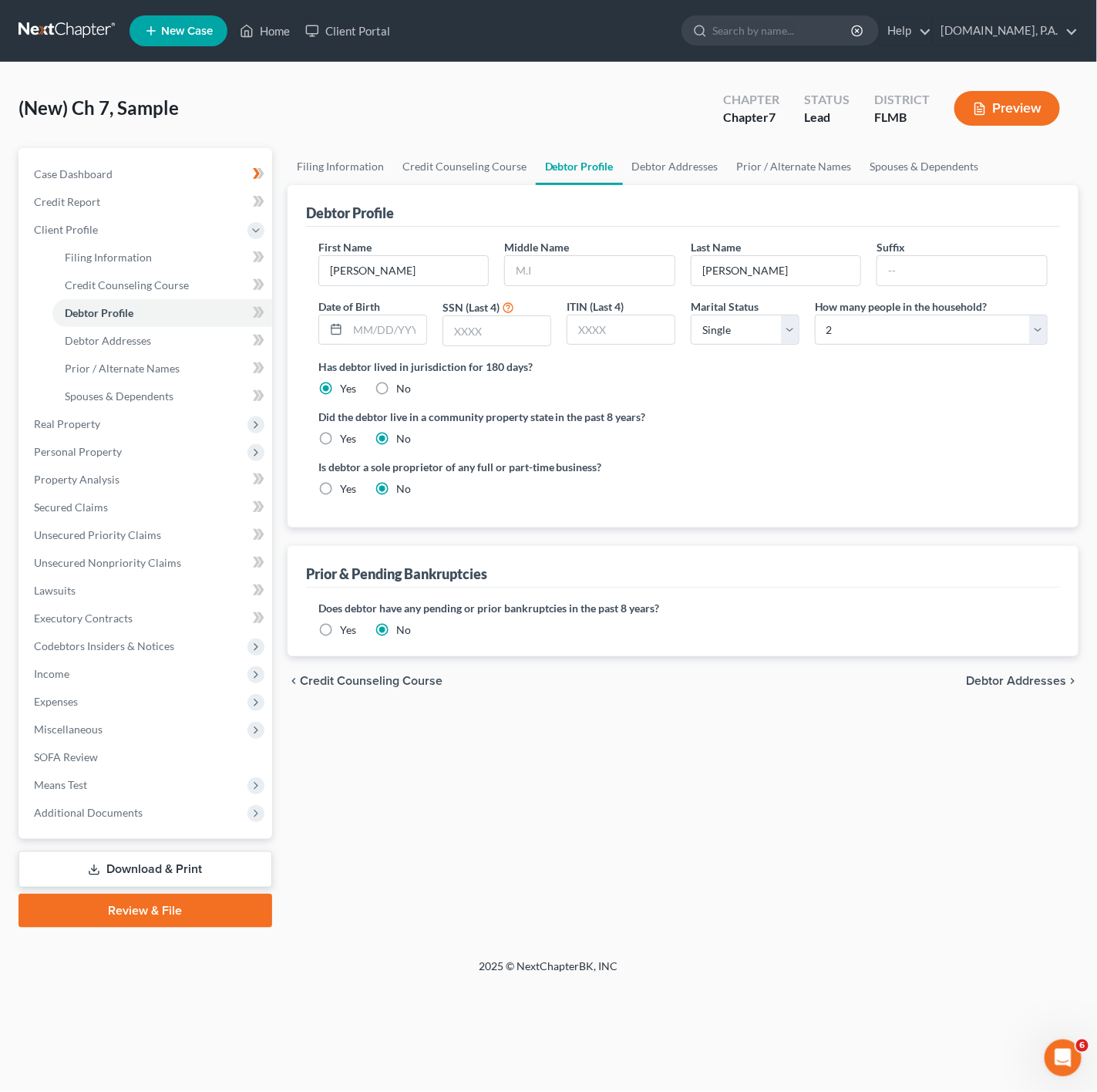
click at [844, 412] on label "Did the debtor live in a community property state in the past 8 years?" at bounding box center [683, 416] width 729 height 16
click at [393, 322] on div at bounding box center [372, 330] width 109 height 31
click at [727, 423] on label "Did the debtor live in a community property state in the past 8 years?" at bounding box center [683, 416] width 729 height 16
click at [253, 309] on icon at bounding box center [259, 313] width 11 height 19
click at [245, 331] on span at bounding box center [259, 342] width 27 height 23
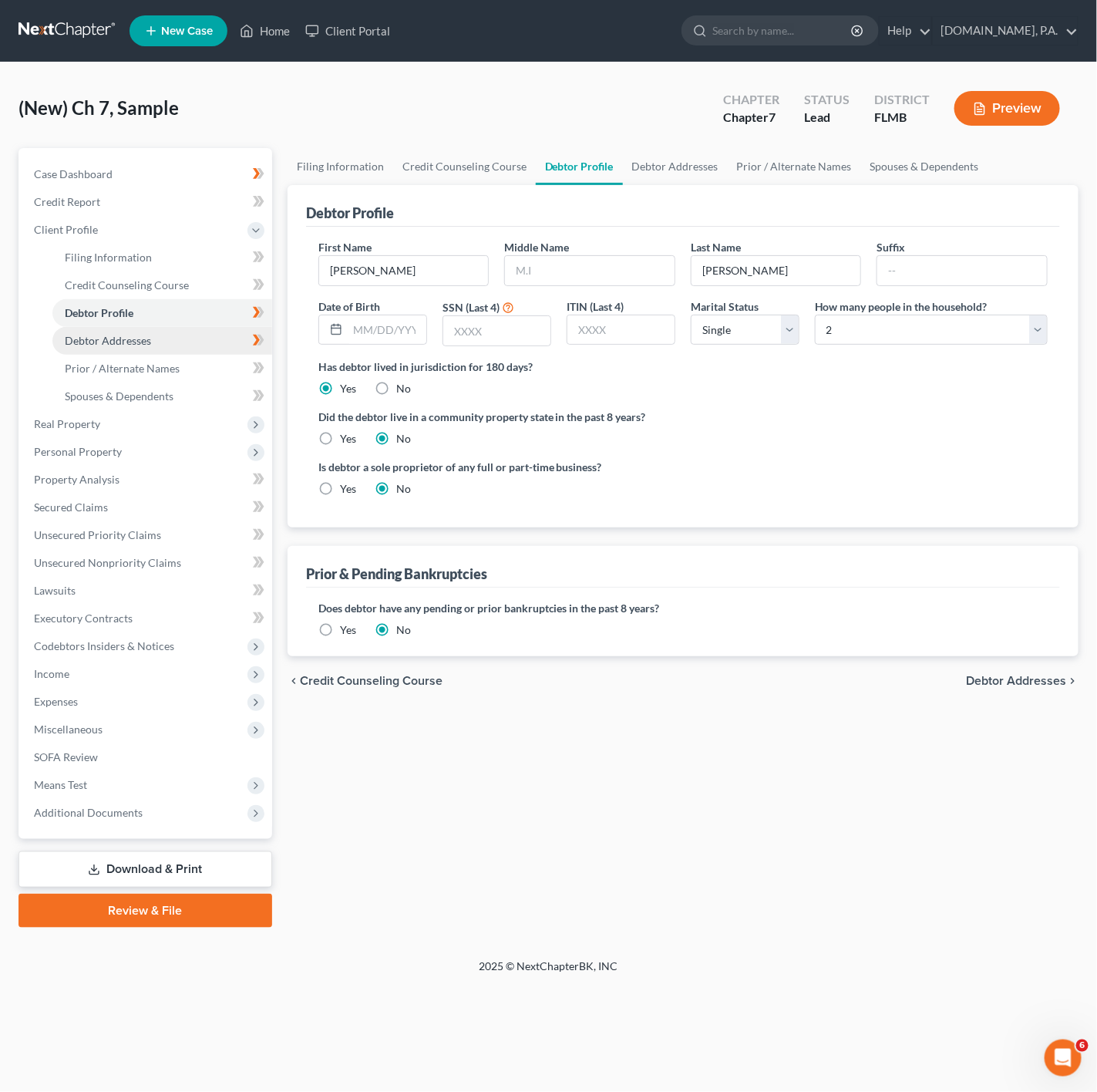
click at [223, 340] on link "Debtor Addresses" at bounding box center [162, 340] width 220 height 27
select select "0"
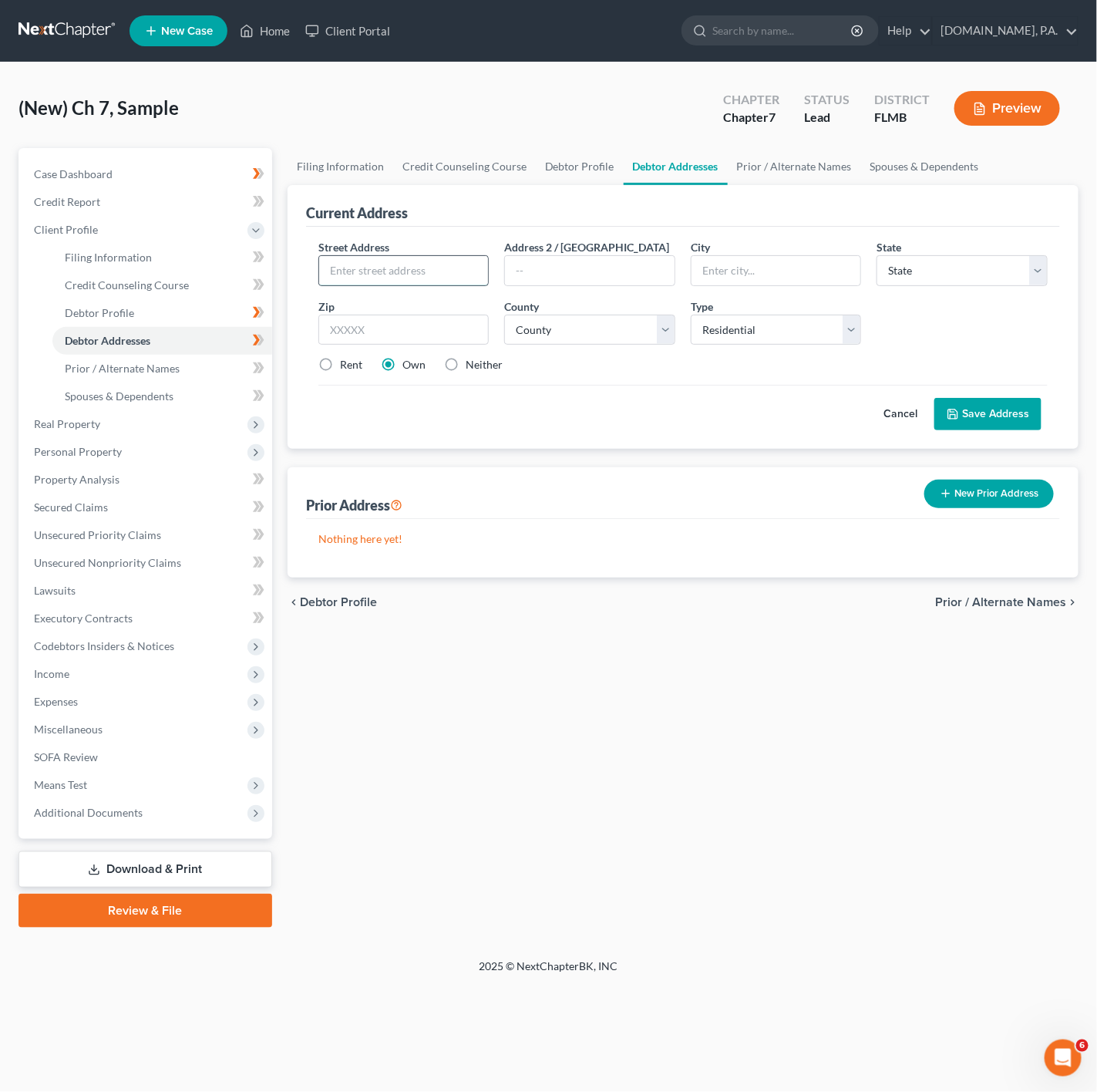
click at [331, 280] on input "text" at bounding box center [404, 270] width 170 height 29
paste input "[STREET_ADDRESS]"
type input "[STREET_ADDRESS]"
click at [770, 267] on input "text" at bounding box center [776, 270] width 170 height 29
type input "32751"
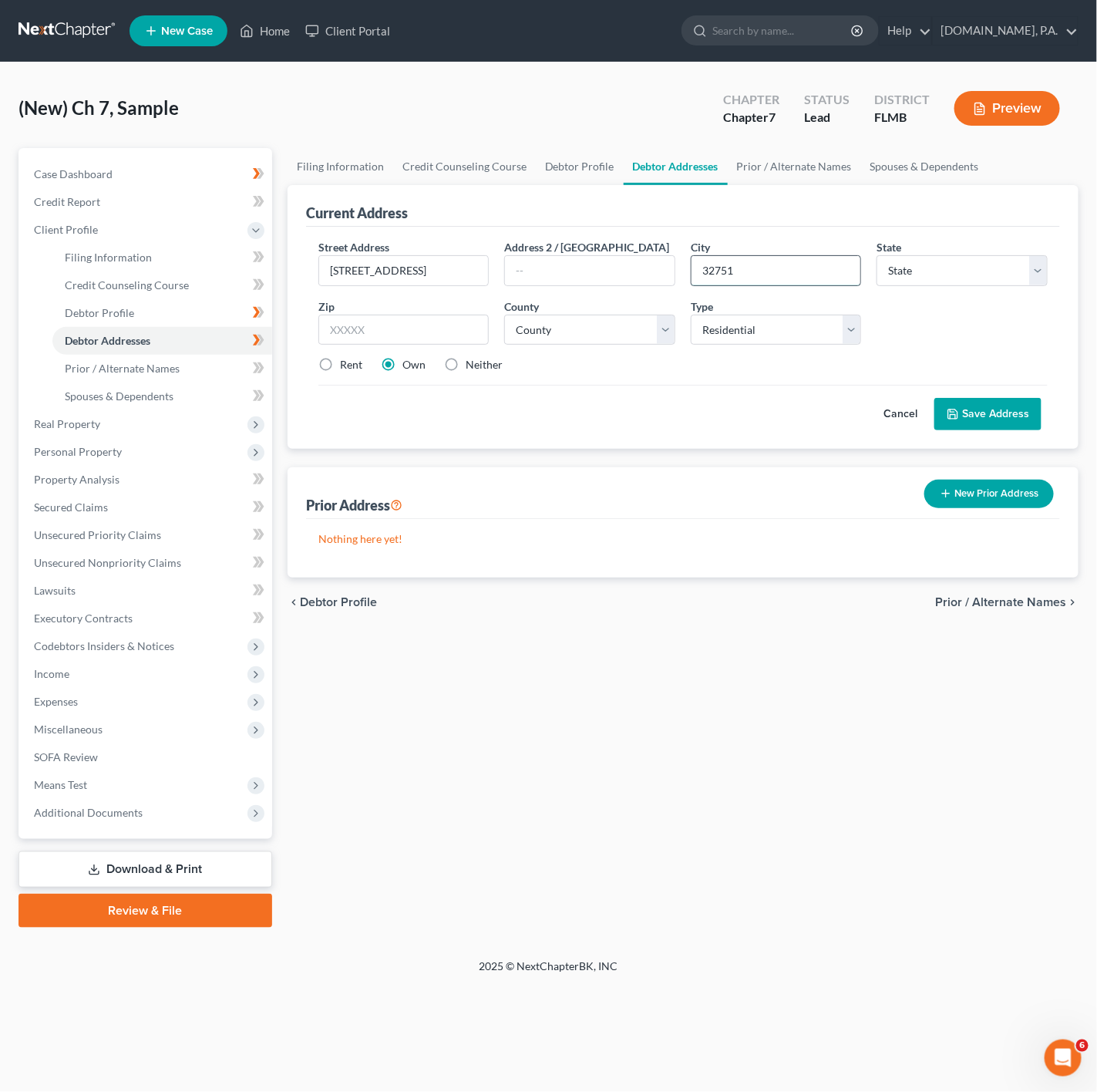
click at [935, 398] on button "Save Address" at bounding box center [988, 414] width 107 height 32
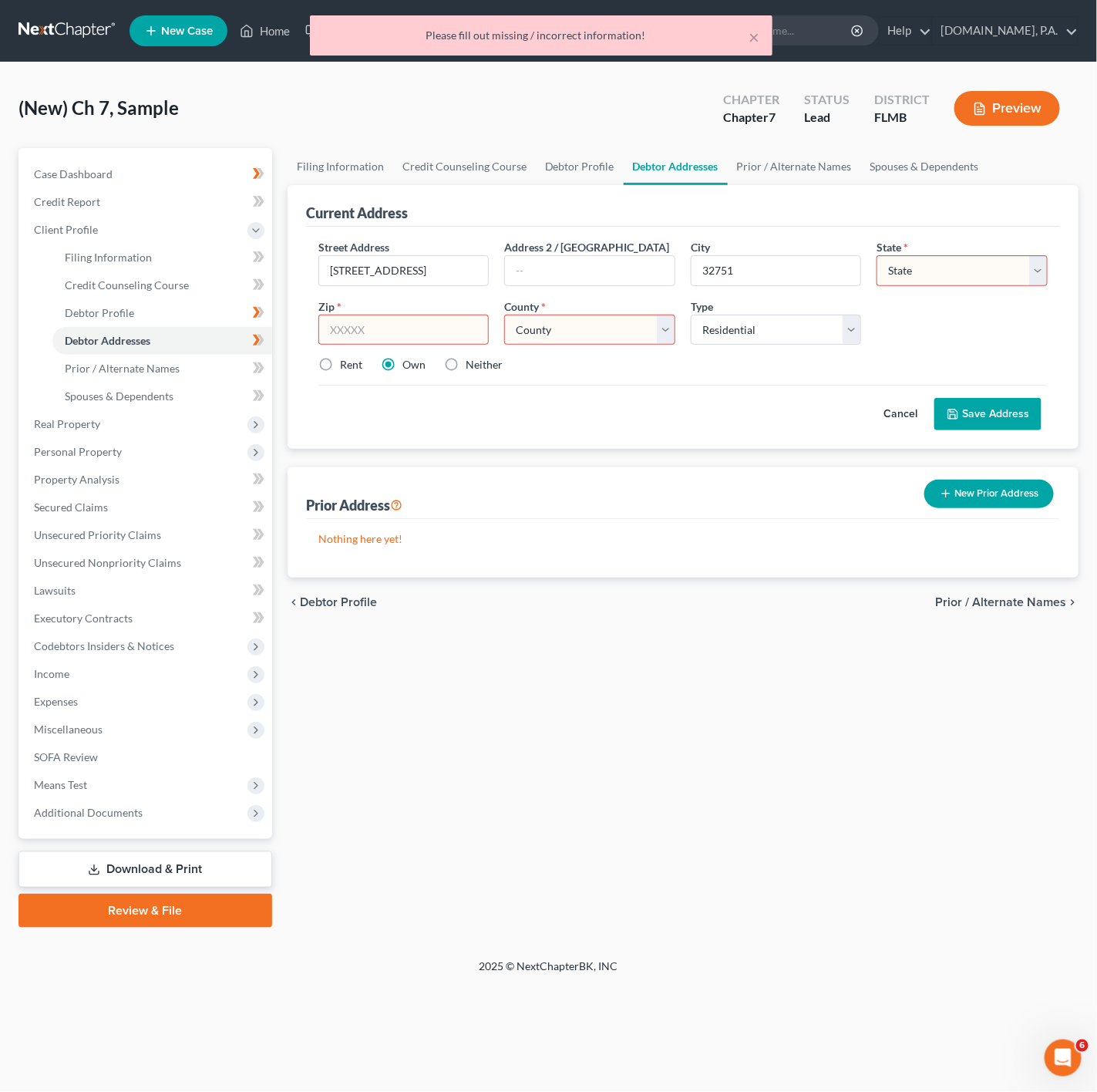
click at [764, 396] on div "Cancel Save Address" at bounding box center [683, 407] width 729 height 45
click at [806, 261] on input "32751" at bounding box center [776, 270] width 170 height 29
drag, startPoint x: 801, startPoint y: 262, endPoint x: 691, endPoint y: 264, distance: 110.0
click at [691, 264] on div "32751" at bounding box center [776, 270] width 171 height 31
click at [345, 322] on input "text" at bounding box center [404, 330] width 171 height 31
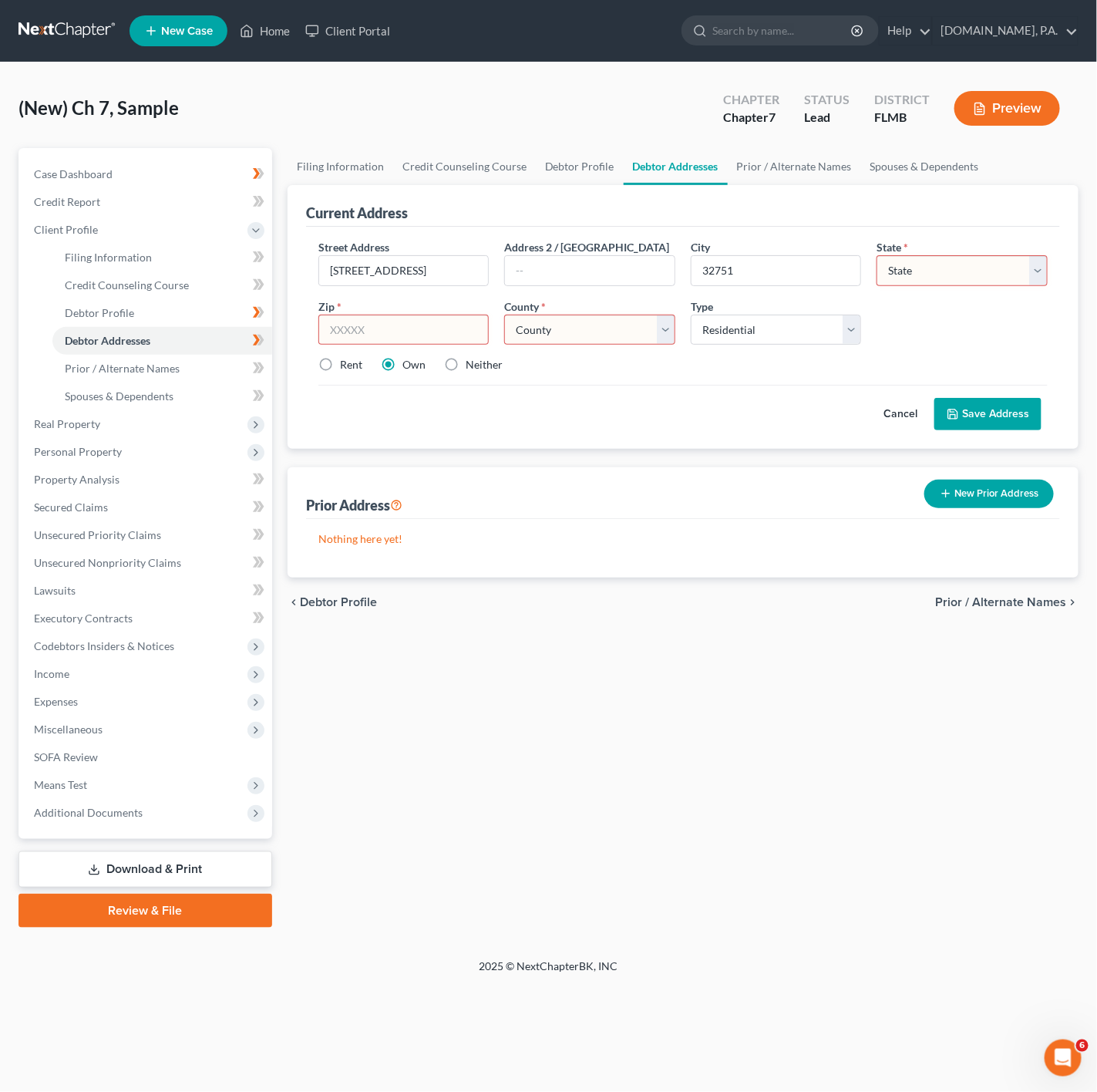
paste input "32751"
type input "32751"
type input "[GEOGRAPHIC_DATA]"
select select "9"
drag, startPoint x: 760, startPoint y: 271, endPoint x: 670, endPoint y: 260, distance: 90.7
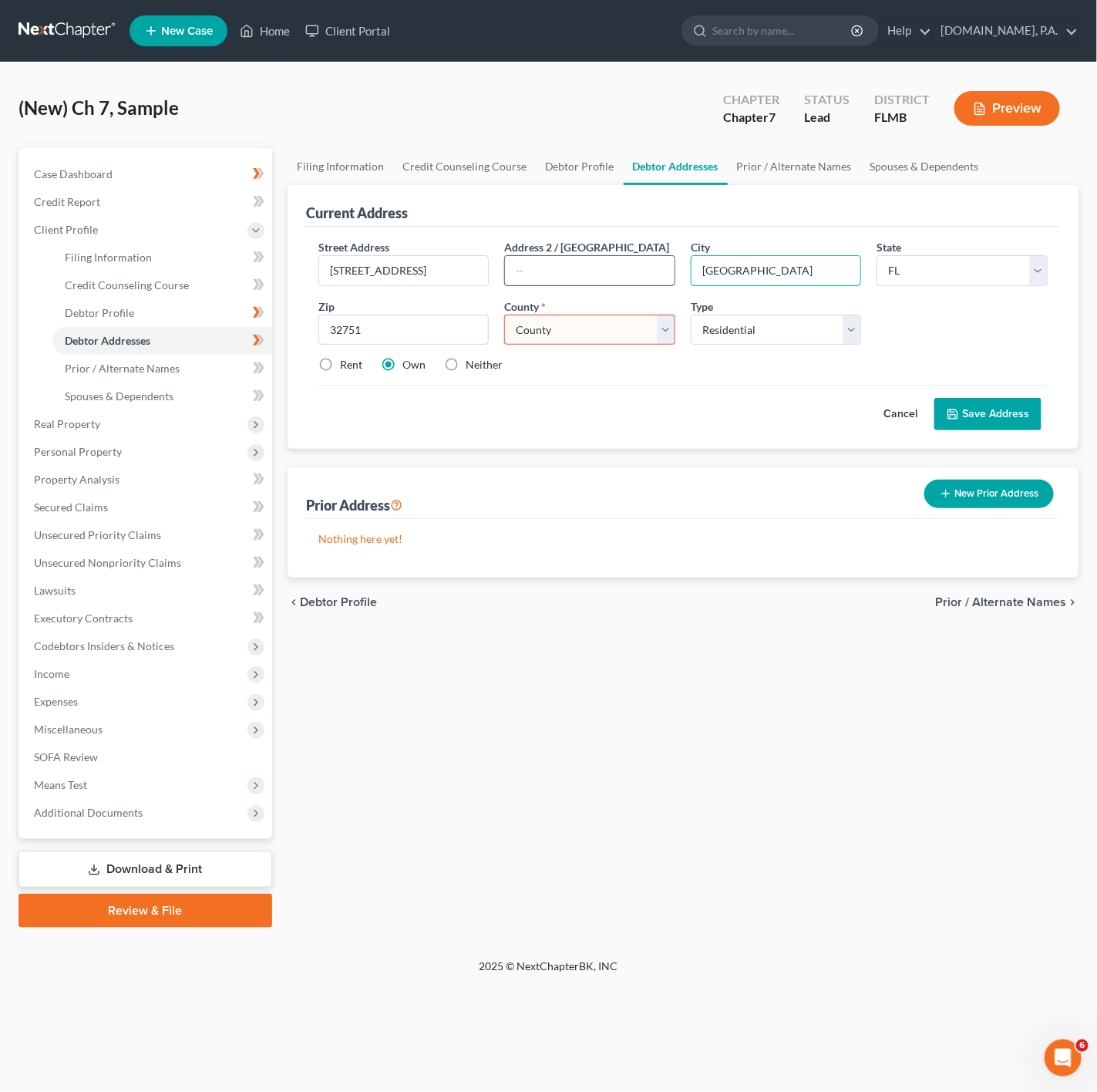
click at [670, 260] on div "Street Address * [STREET_ADDRESS] * [GEOGRAPHIC_DATA] * State [US_STATE] AK AR …" at bounding box center [683, 312] width 745 height 147
click at [782, 380] on div "Street Address * [STREET_ADDRESS] * [GEOGRAPHIC_DATA] * State [US_STATE] AK AR …" at bounding box center [683, 312] width 745 height 147
click at [624, 346] on select "County [GEOGRAPHIC_DATA] [GEOGRAPHIC_DATA] [GEOGRAPHIC_DATA] [GEOGRAPHIC_DATA] …" at bounding box center [589, 330] width 171 height 31
select select "56"
click at [504, 315] on select "County [GEOGRAPHIC_DATA] [GEOGRAPHIC_DATA] [GEOGRAPHIC_DATA] [GEOGRAPHIC_DATA] …" at bounding box center [589, 330] width 171 height 31
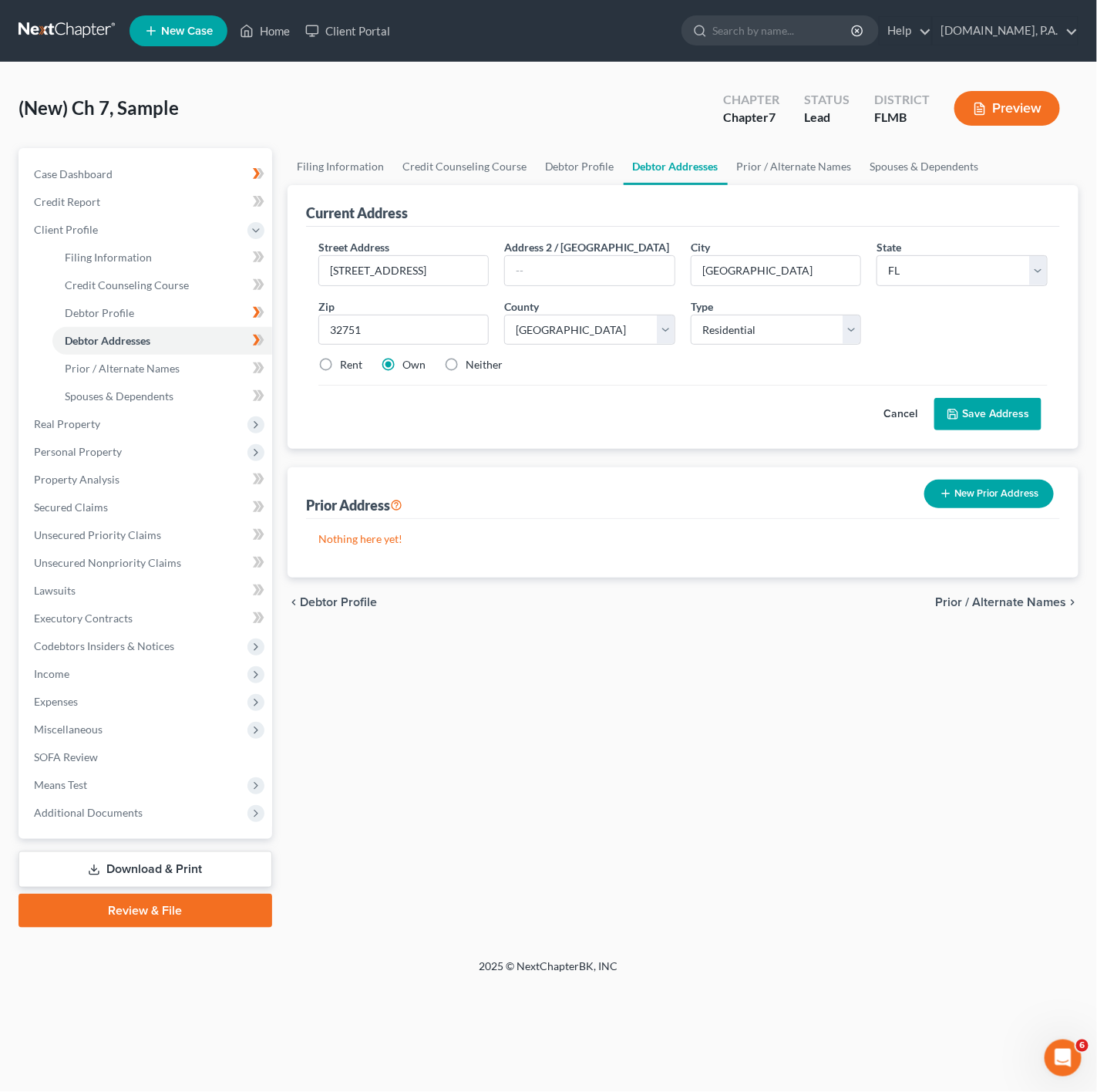
click at [1007, 420] on button "Save Address" at bounding box center [988, 414] width 107 height 32
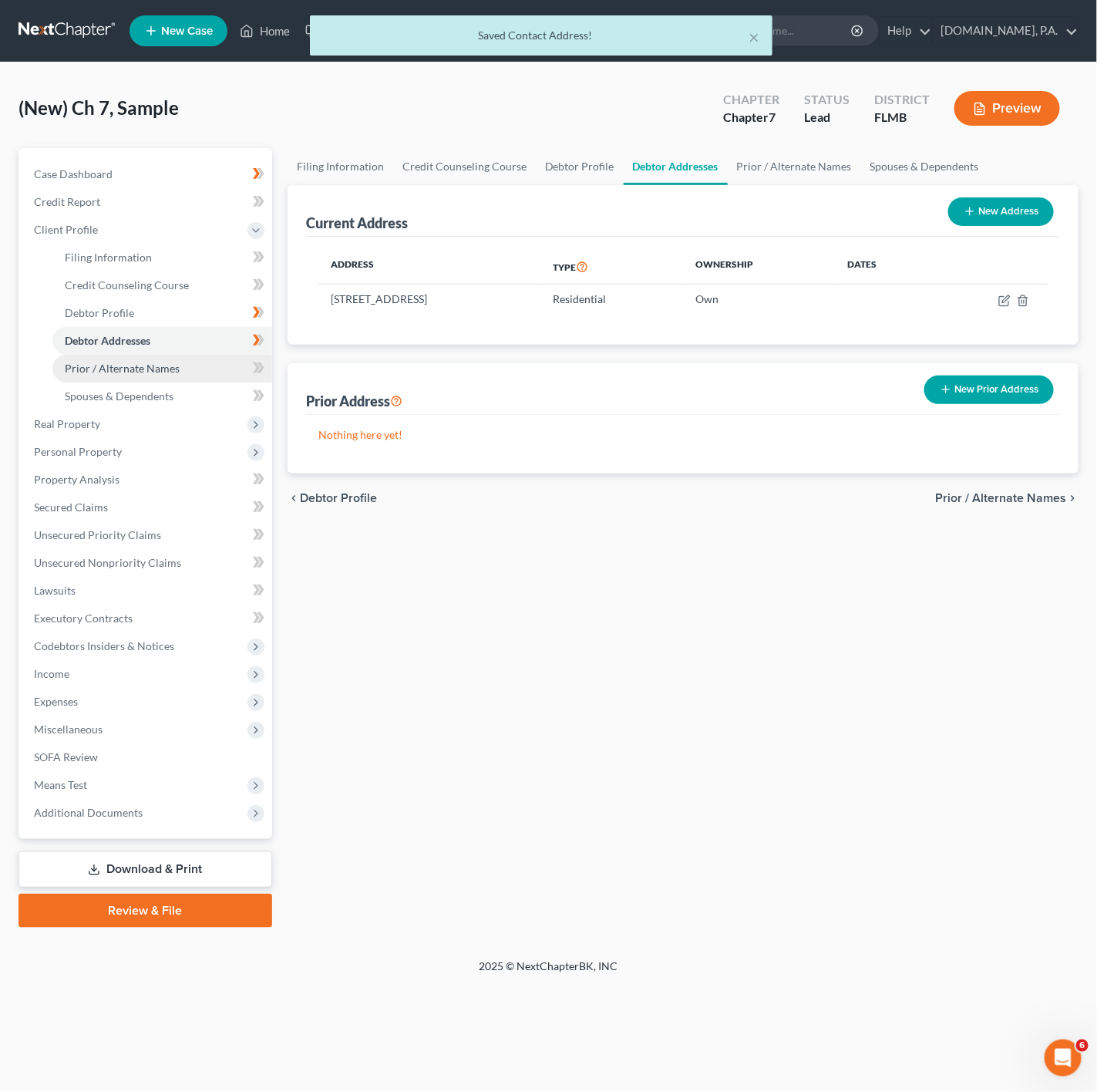
click at [213, 364] on link "Prior / Alternate Names" at bounding box center [162, 367] width 220 height 27
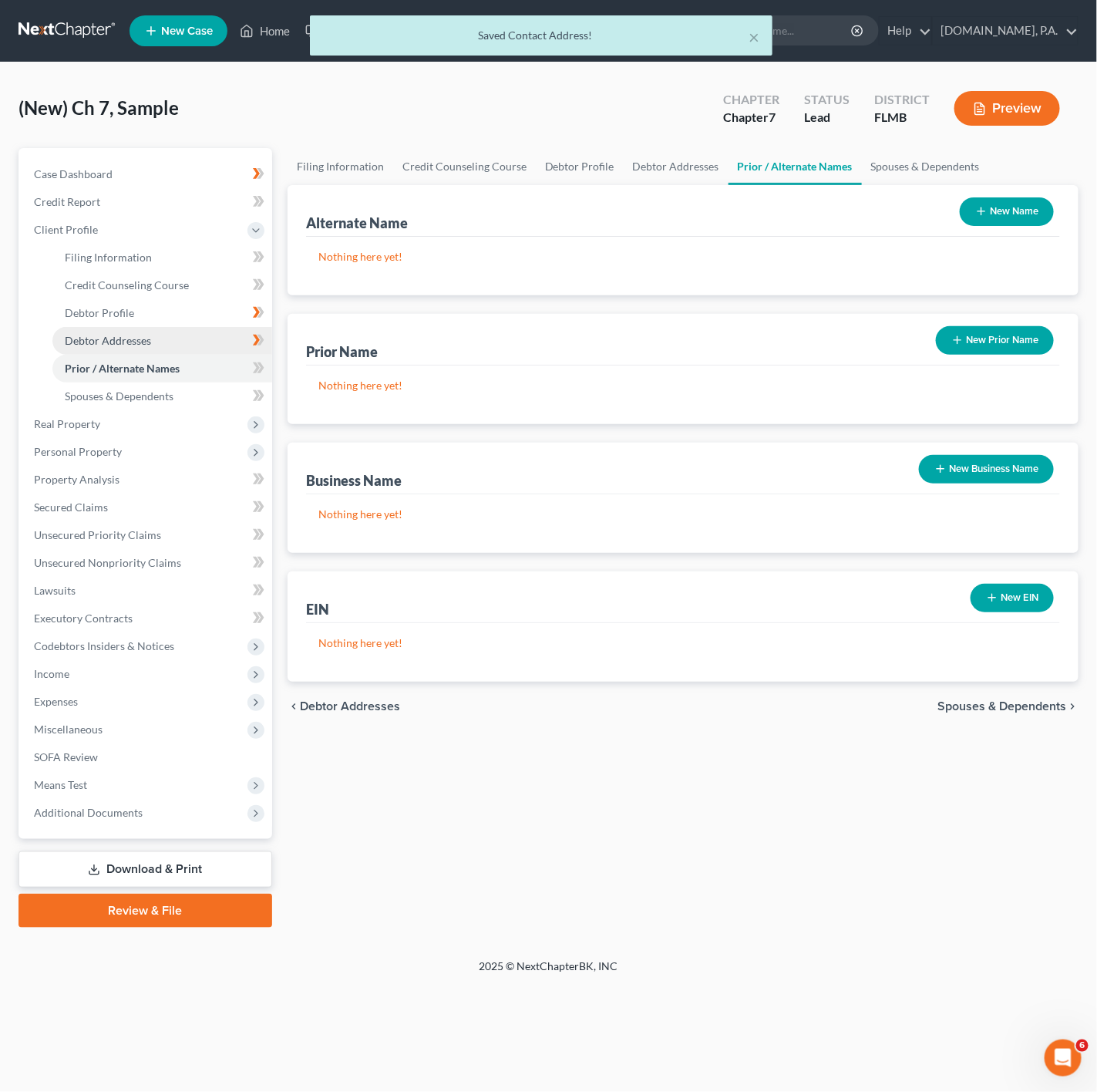
click at [136, 348] on link "Debtor Addresses" at bounding box center [162, 340] width 220 height 27
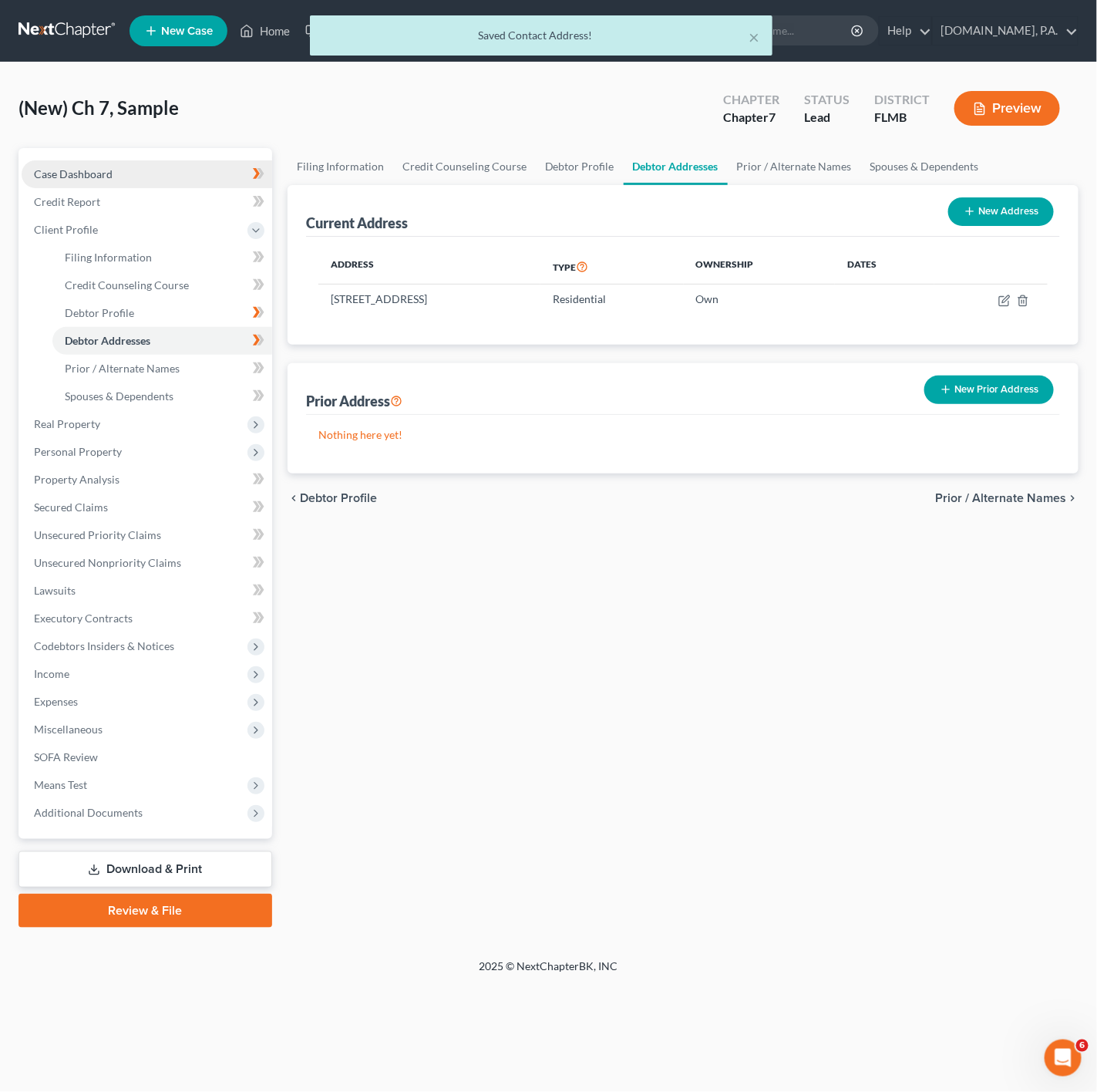
click at [88, 178] on span "Case Dashboard" at bounding box center [73, 174] width 79 height 13
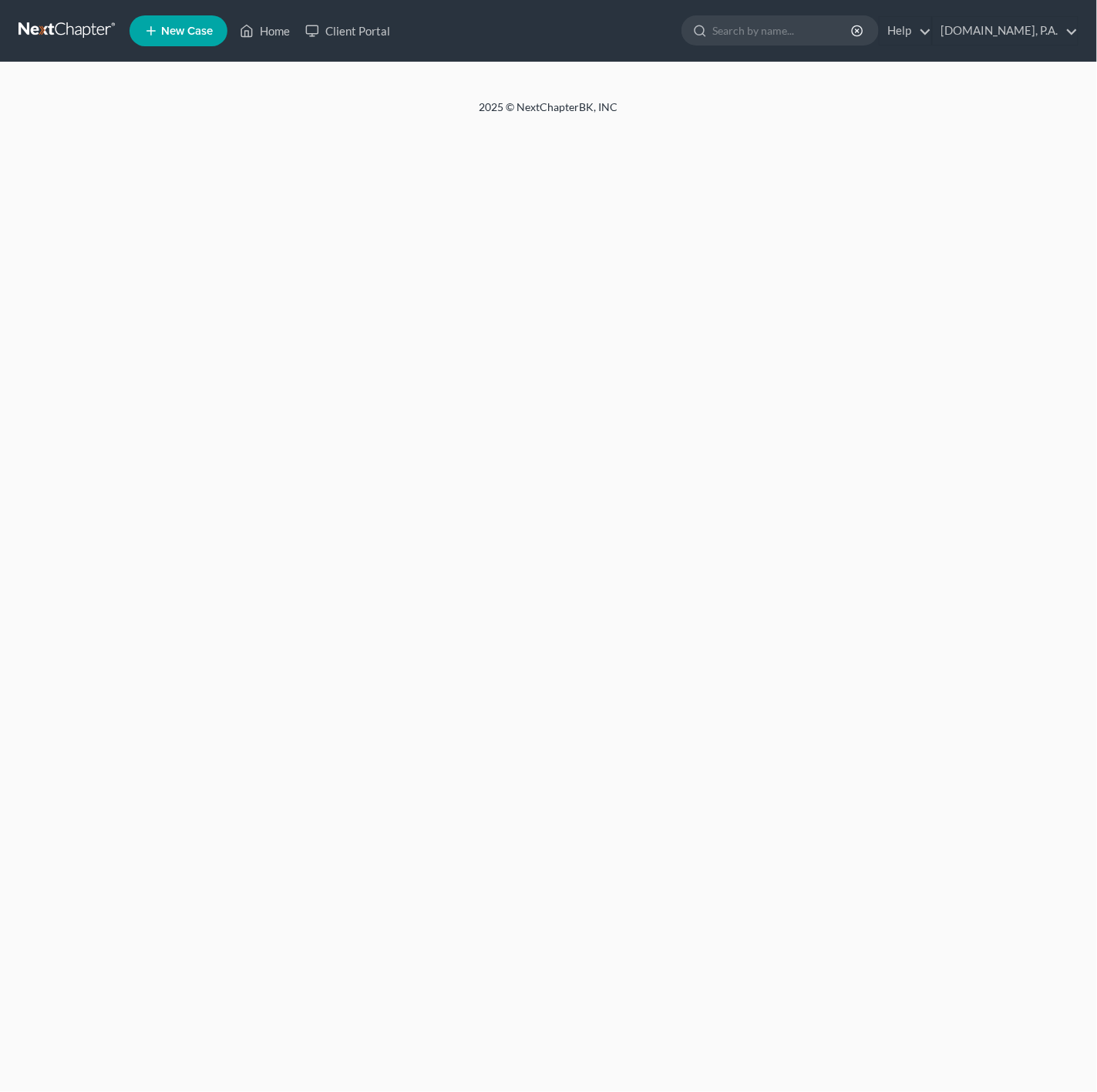
select select "4"
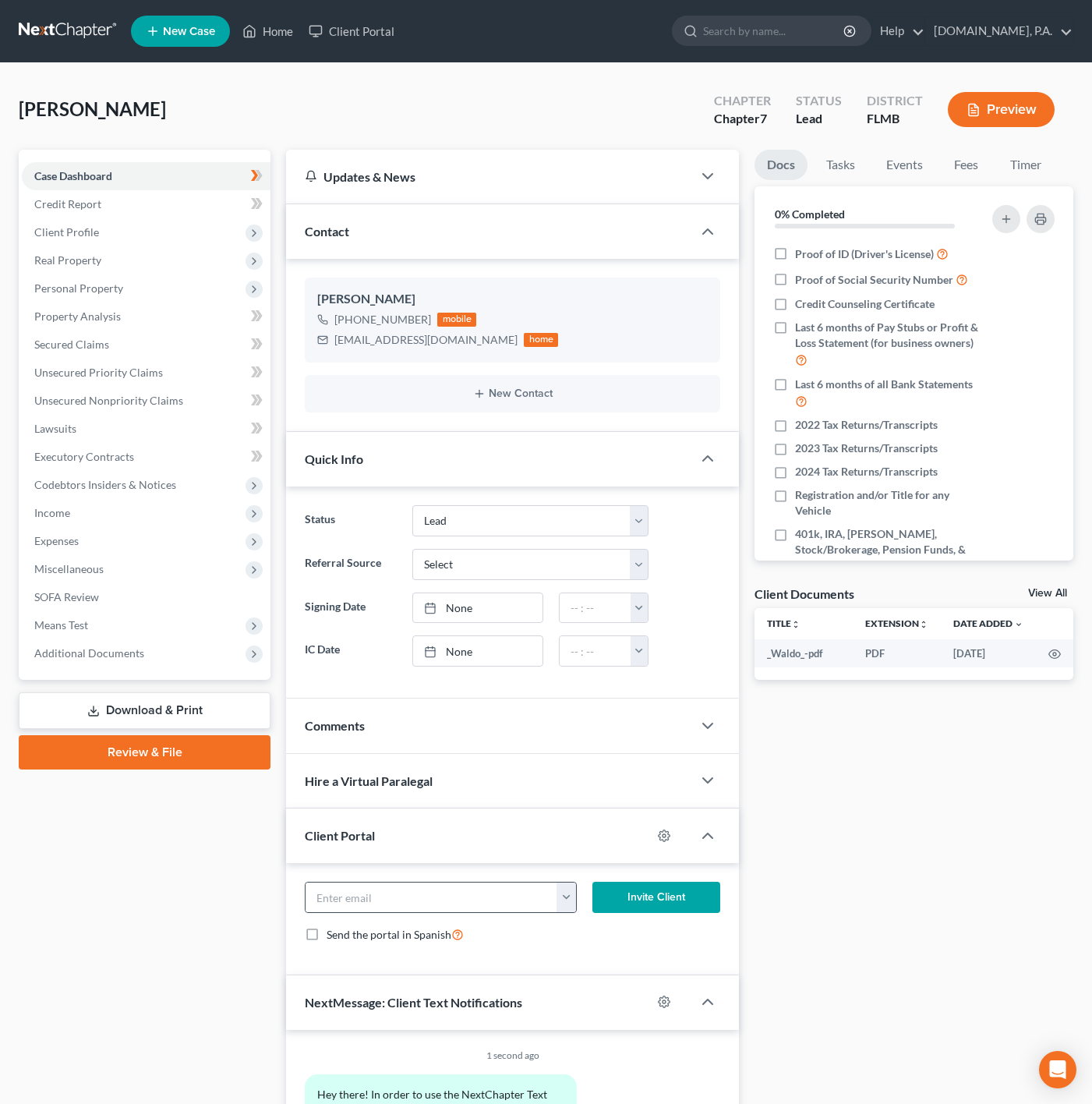
click at [557, 912] on button "button" at bounding box center [566, 896] width 19 height 30
click at [579, 951] on div "[EMAIL_ADDRESS][DOMAIN_NAME]" at bounding box center [662, 931] width 213 height 39
click at [557, 903] on button "button" at bounding box center [566, 896] width 19 height 30
click at [604, 933] on link "[EMAIL_ADDRESS][DOMAIN_NAME]" at bounding box center [662, 932] width 213 height 27
type input "[EMAIL_ADDRESS][DOMAIN_NAME]"
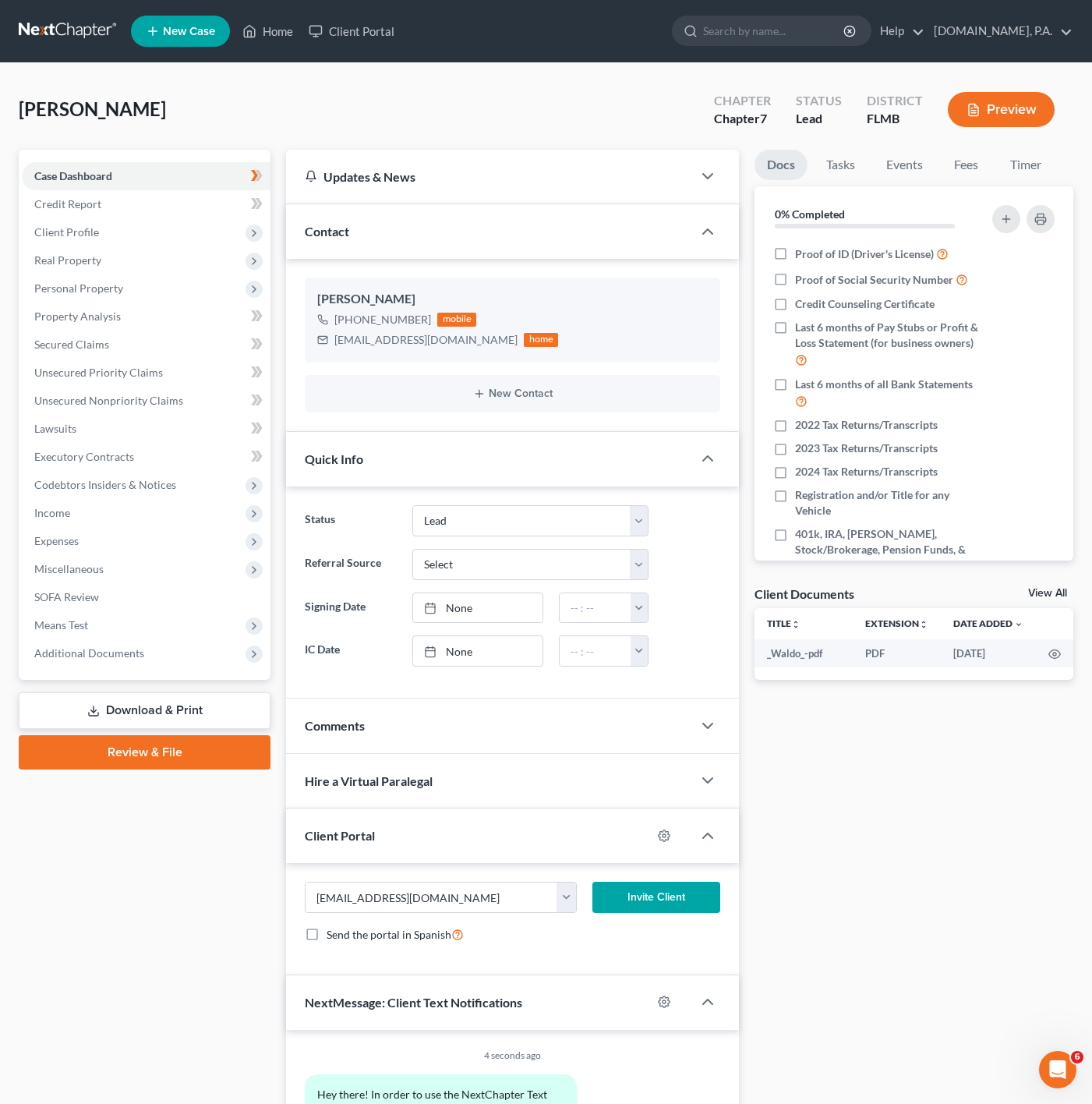
click at [681, 901] on button "Invite Client" at bounding box center [656, 897] width 127 height 32
